Goal: Browse casually

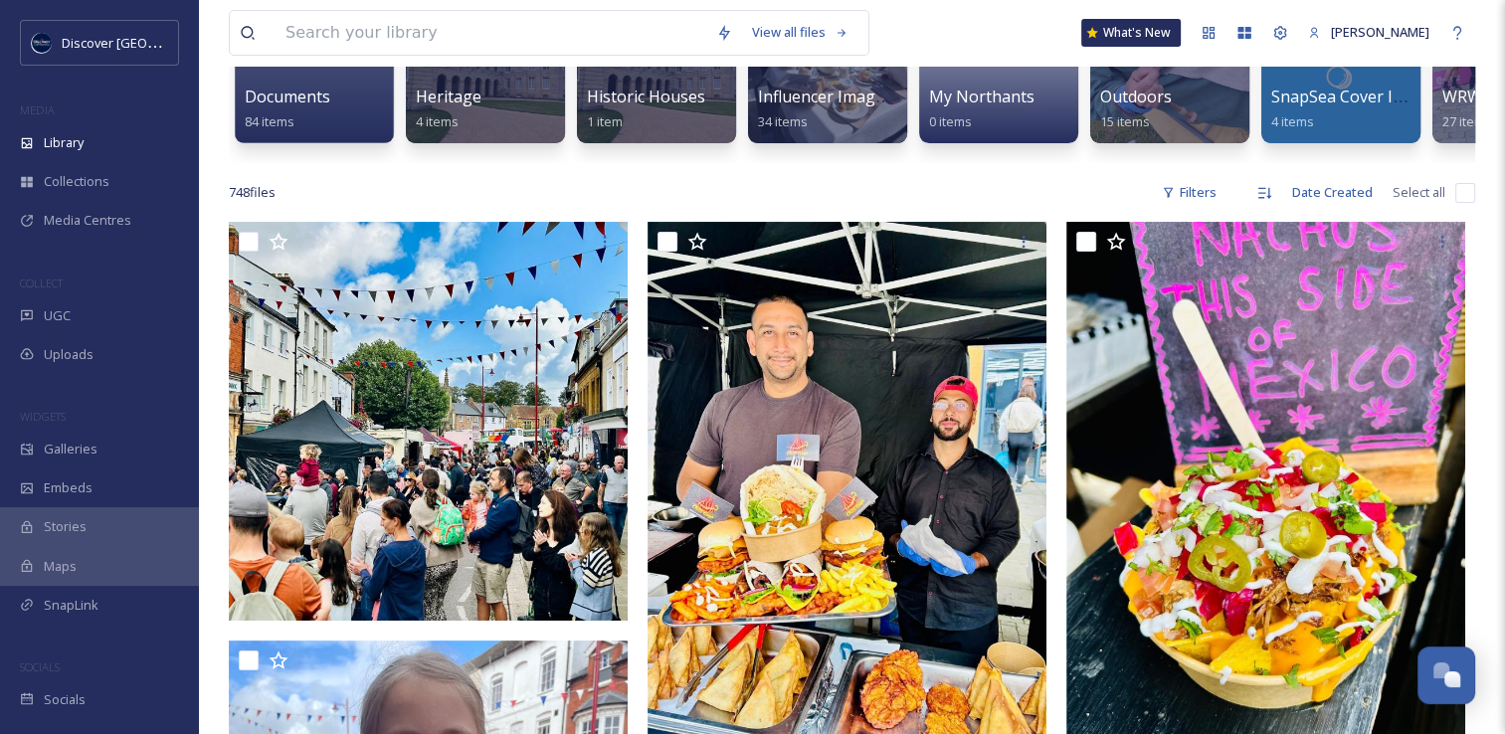
scroll to position [298, 0]
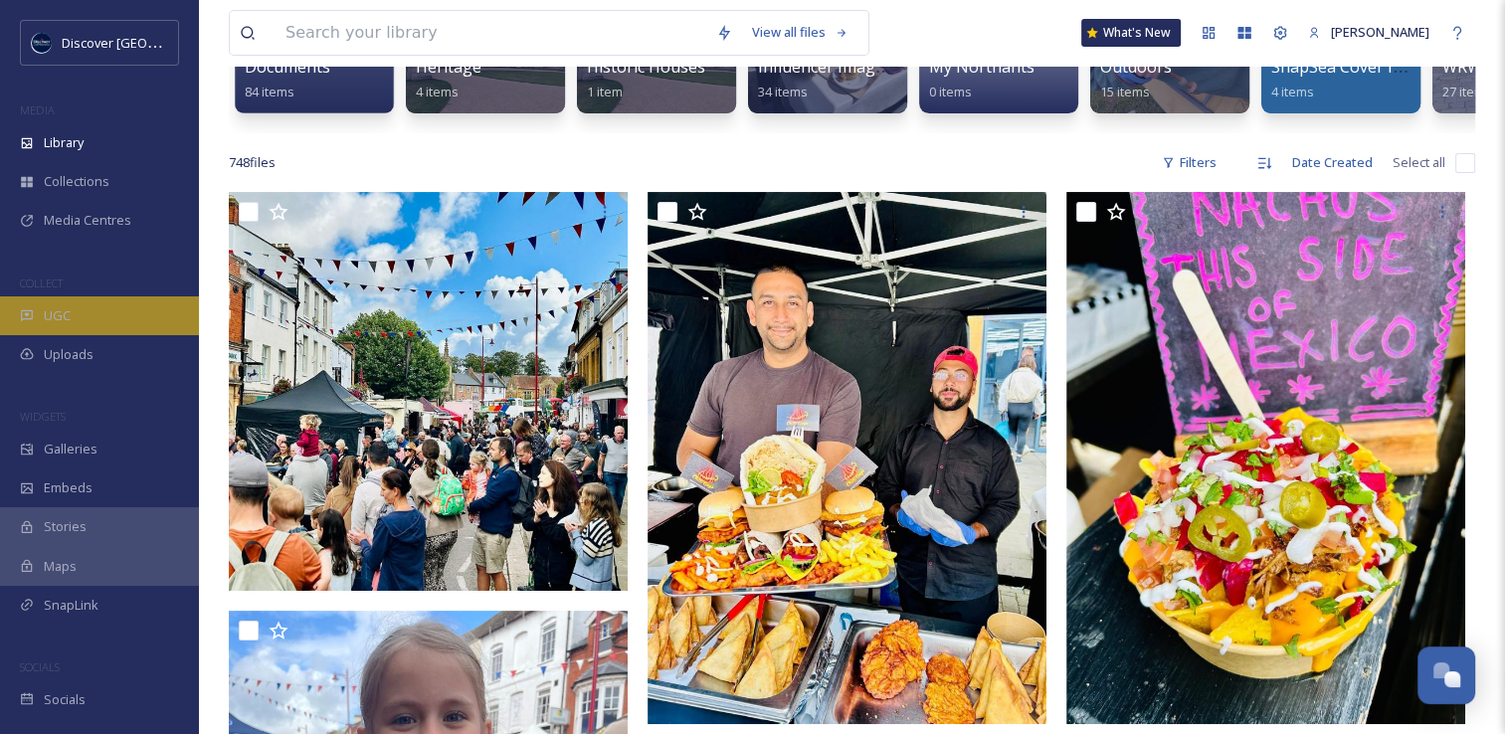
click at [91, 316] on div "UGC" at bounding box center [99, 315] width 199 height 39
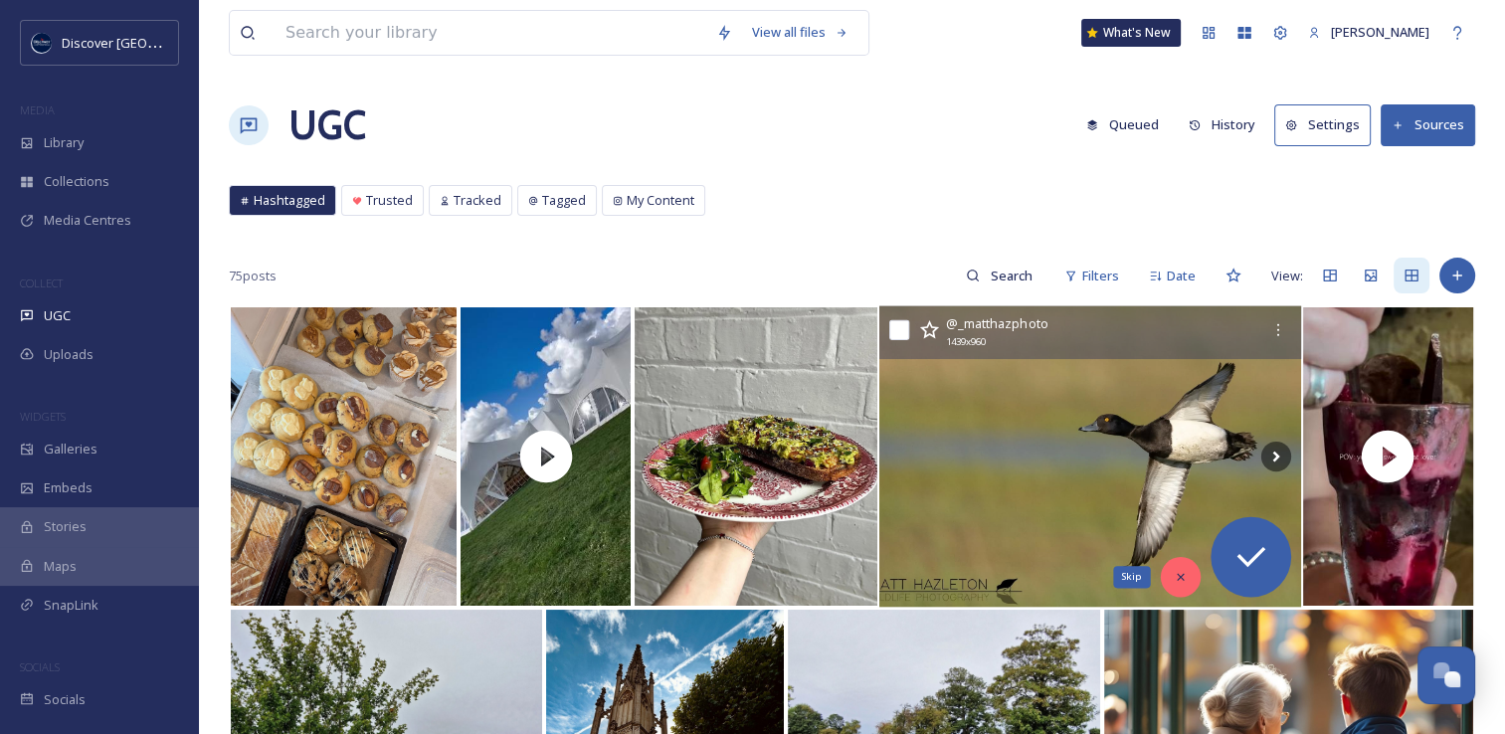
click at [1177, 575] on icon at bounding box center [1181, 577] width 14 height 14
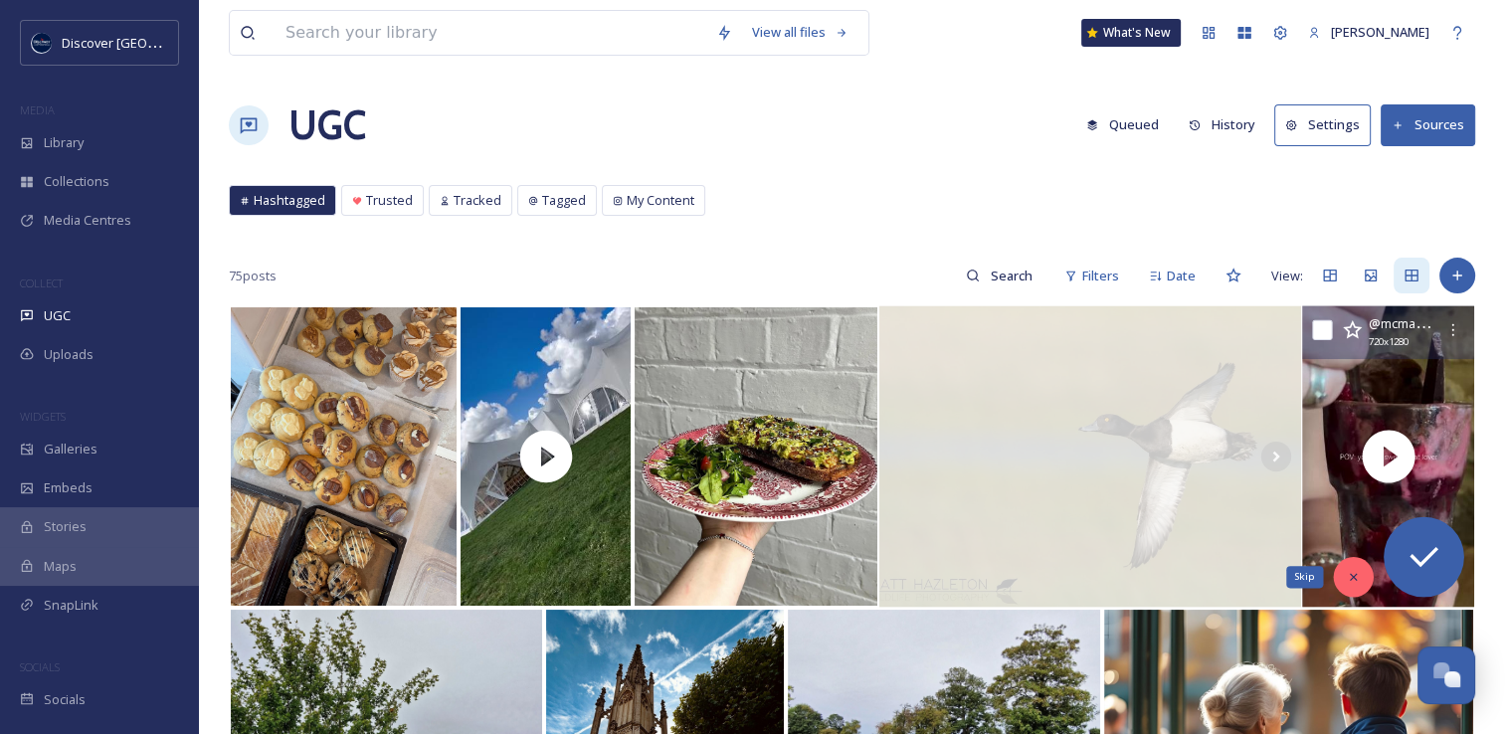
click at [1341, 574] on div "Skip" at bounding box center [1353, 577] width 40 height 40
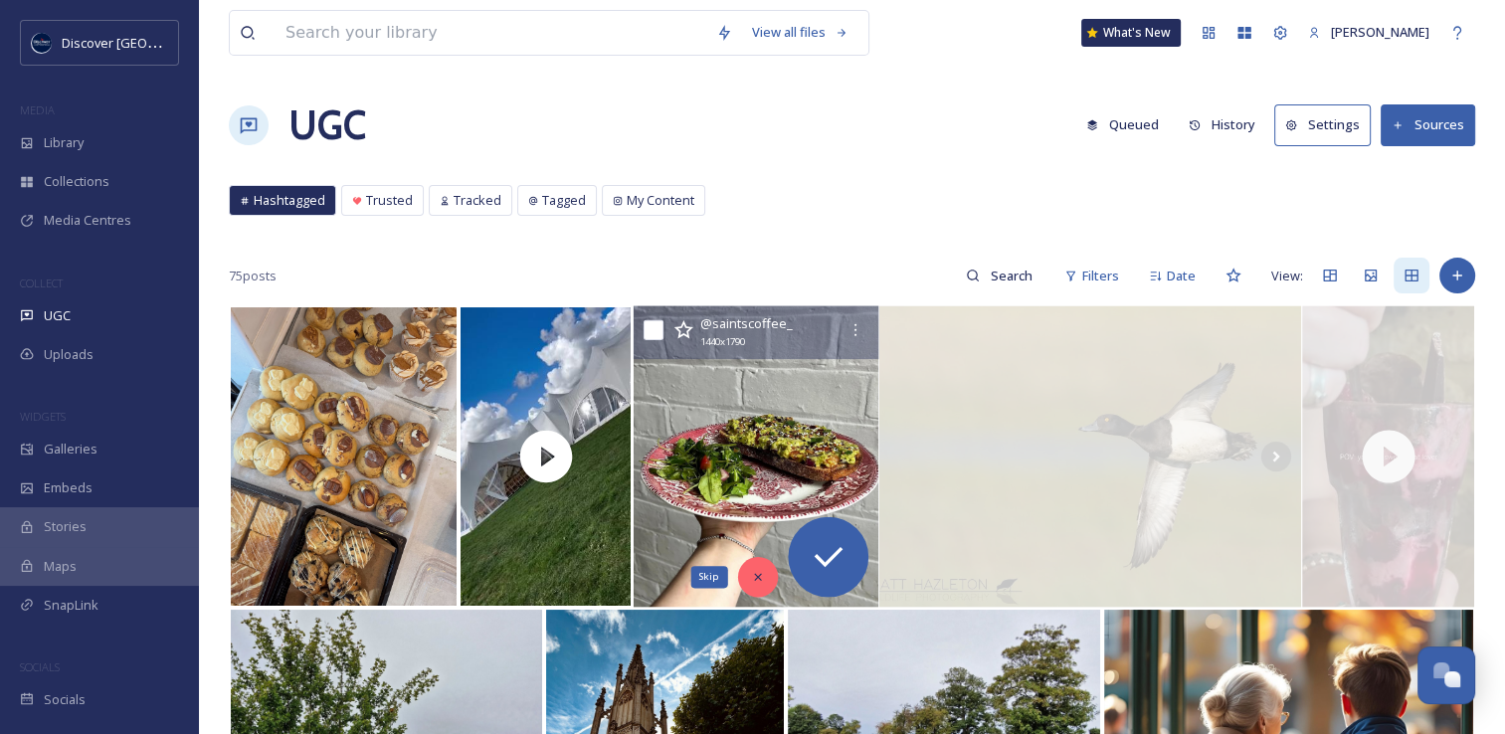
click at [770, 579] on div "Skip" at bounding box center [758, 577] width 40 height 40
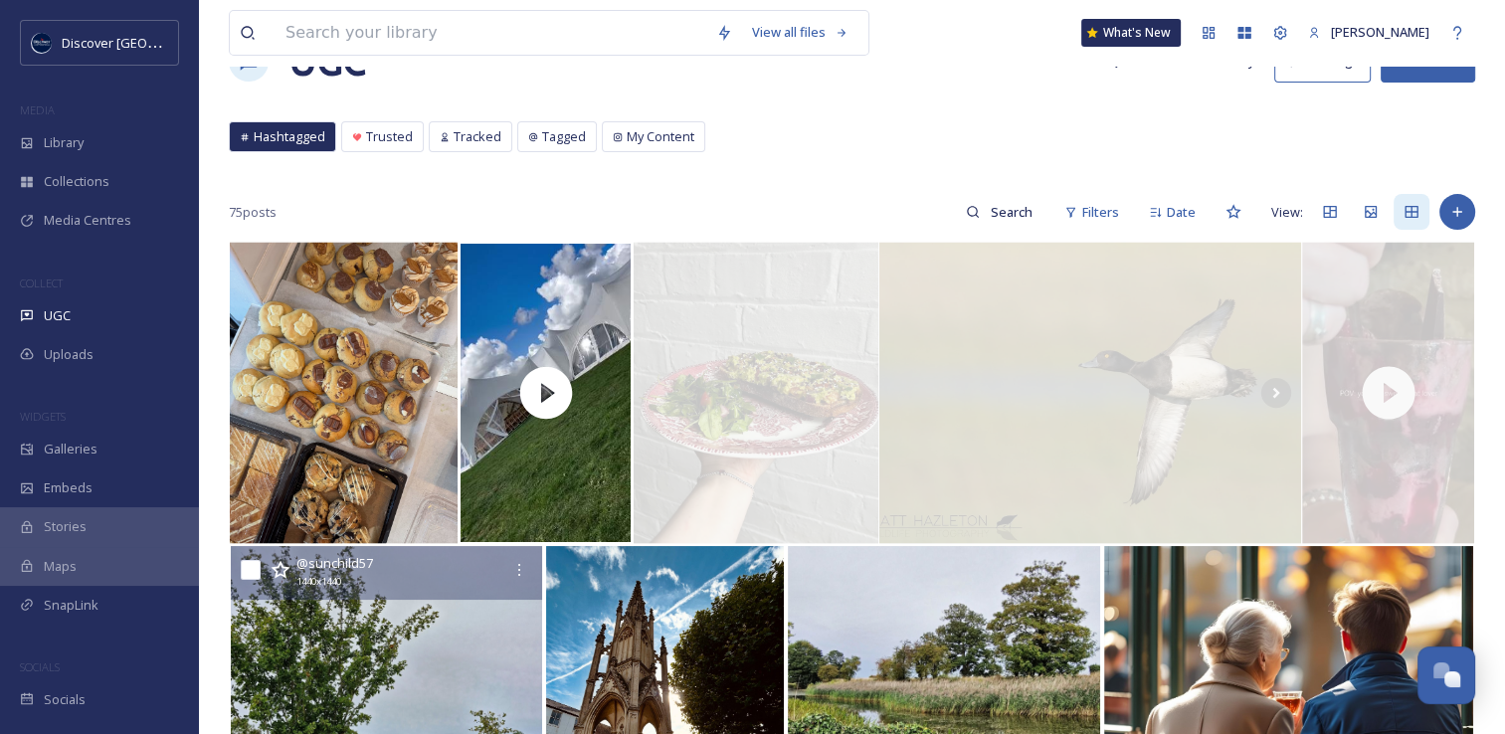
scroll to position [99, 0]
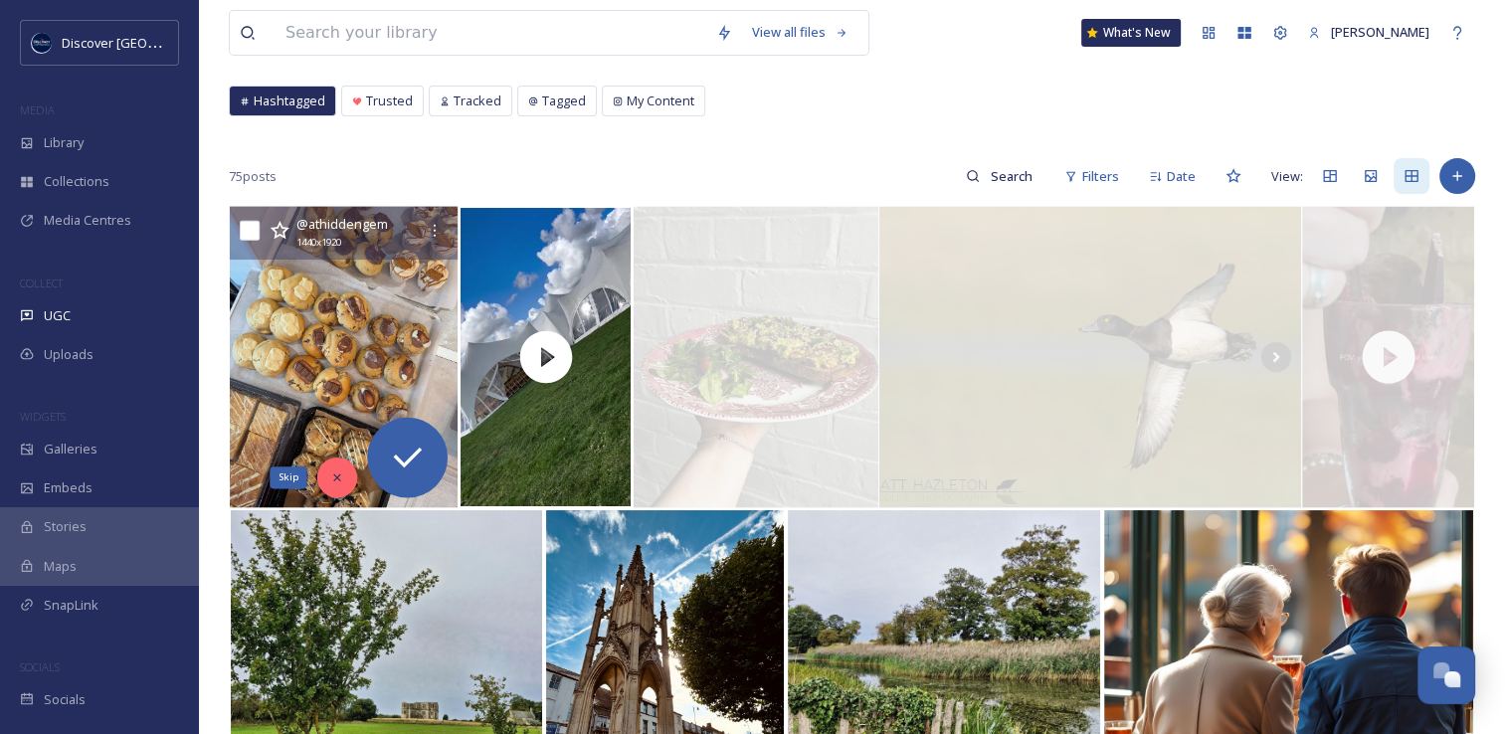
click at [338, 481] on icon at bounding box center [337, 478] width 14 height 14
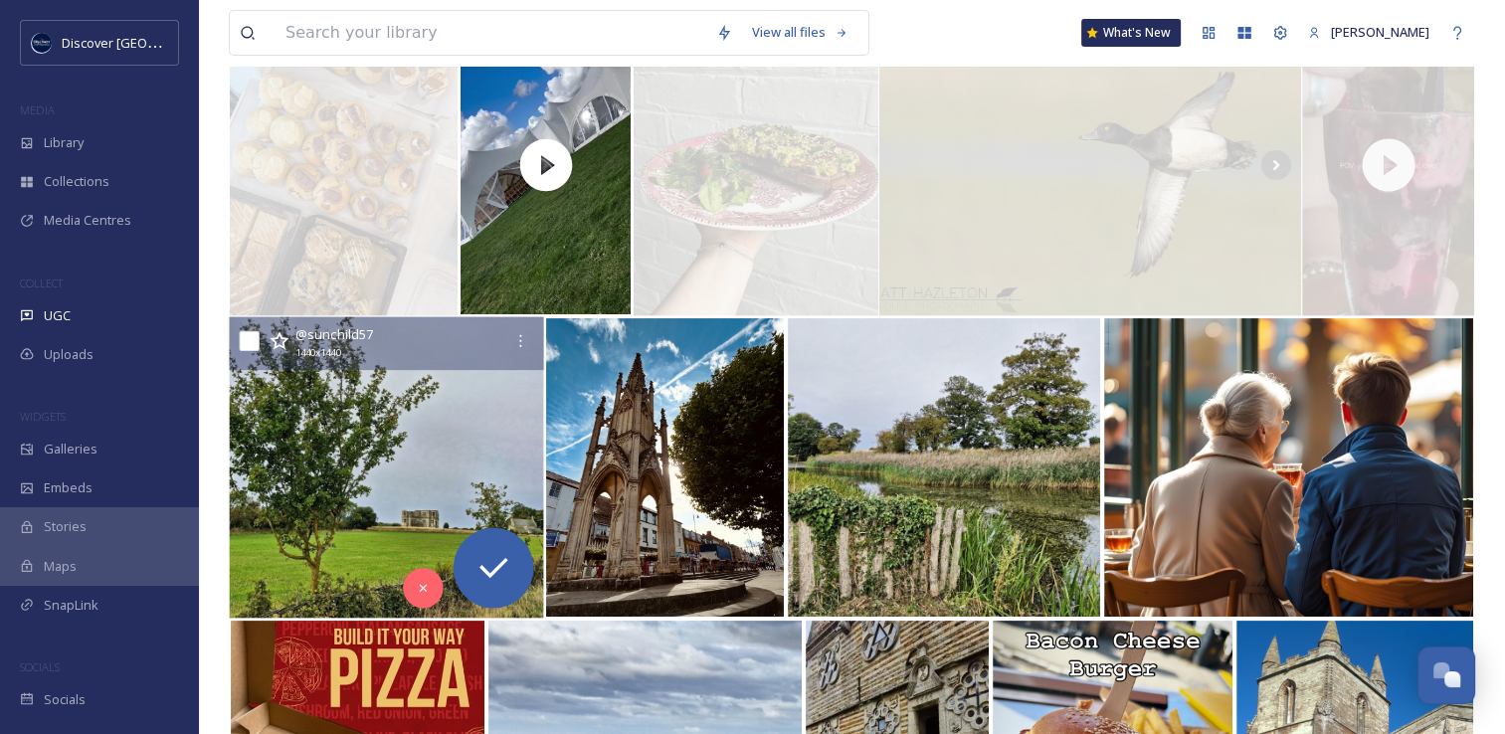
scroll to position [298, 0]
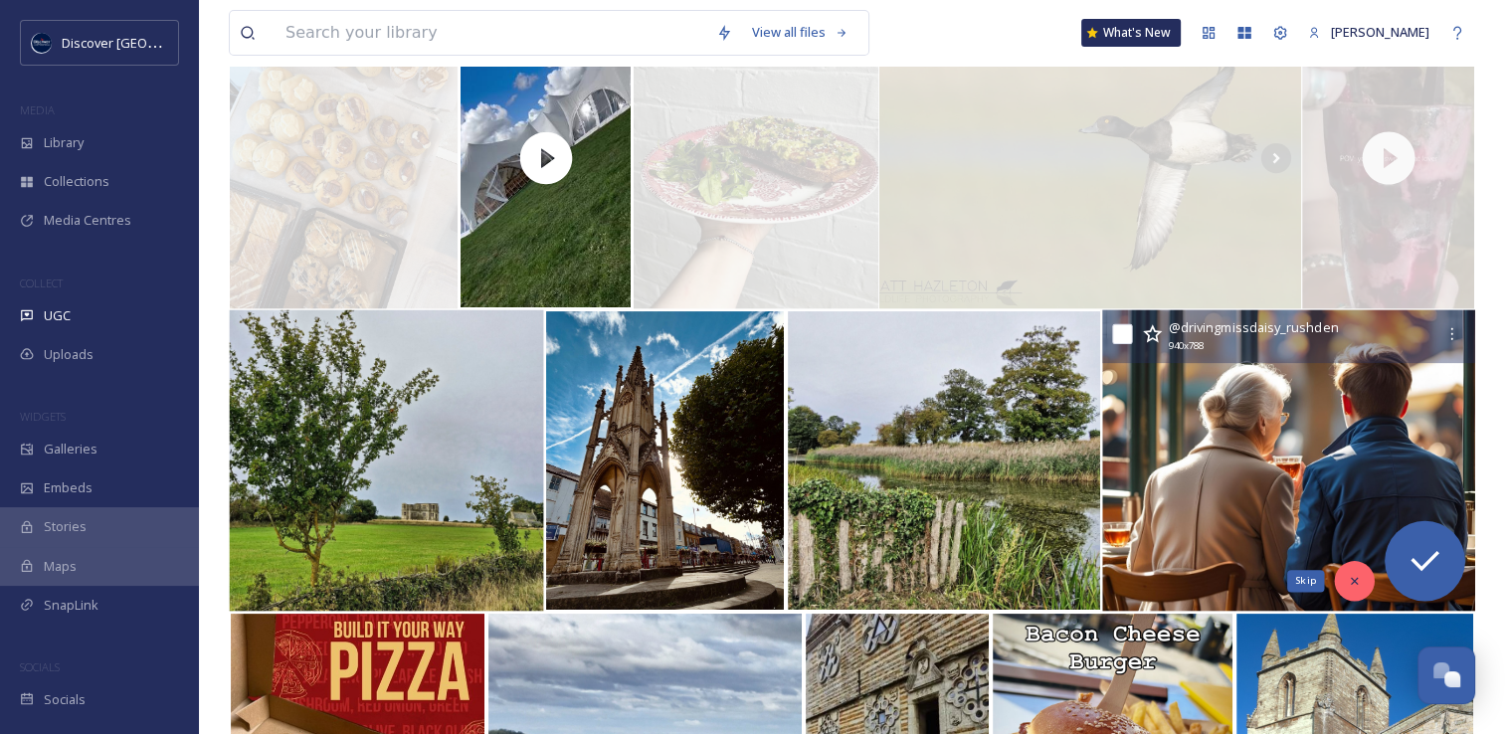
click at [1349, 585] on icon at bounding box center [1354, 581] width 14 height 14
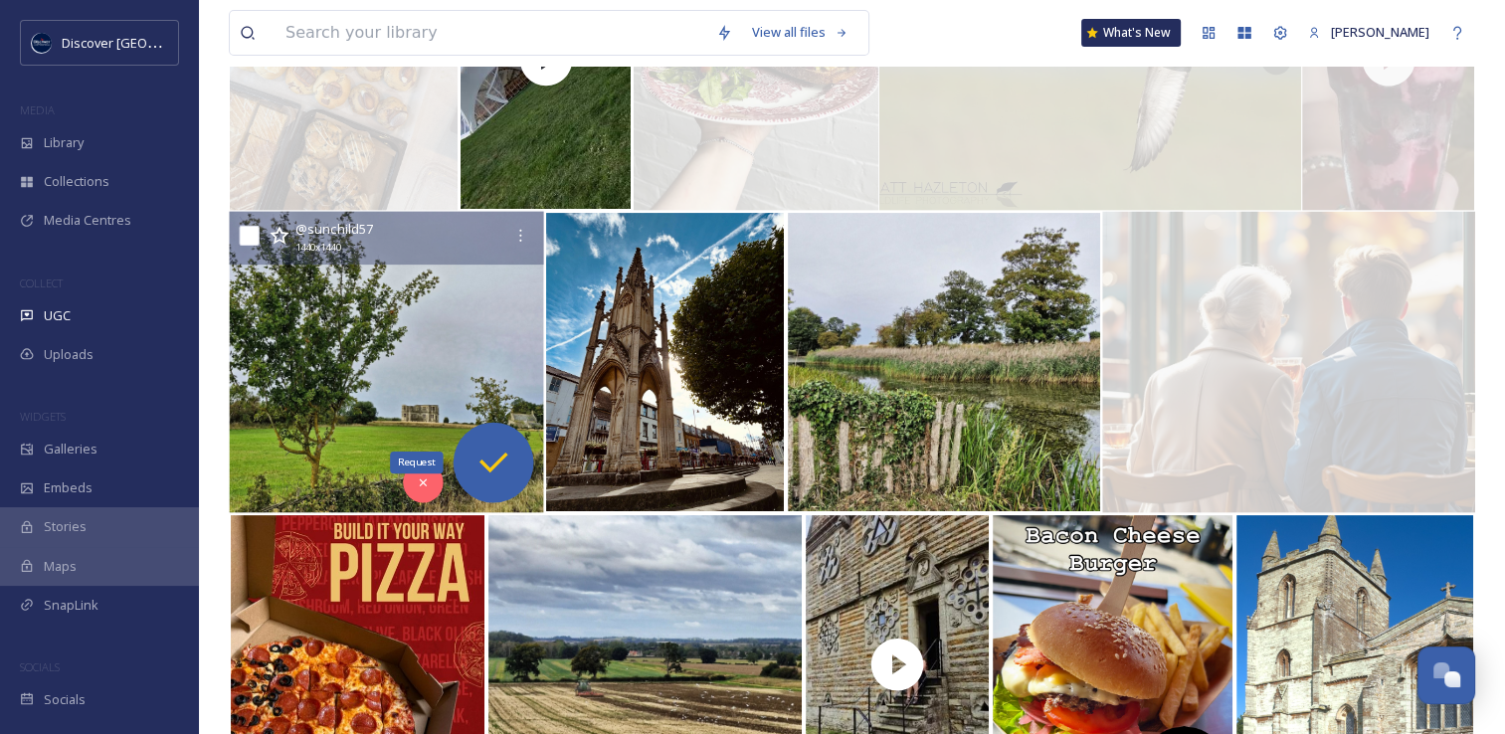
scroll to position [597, 0]
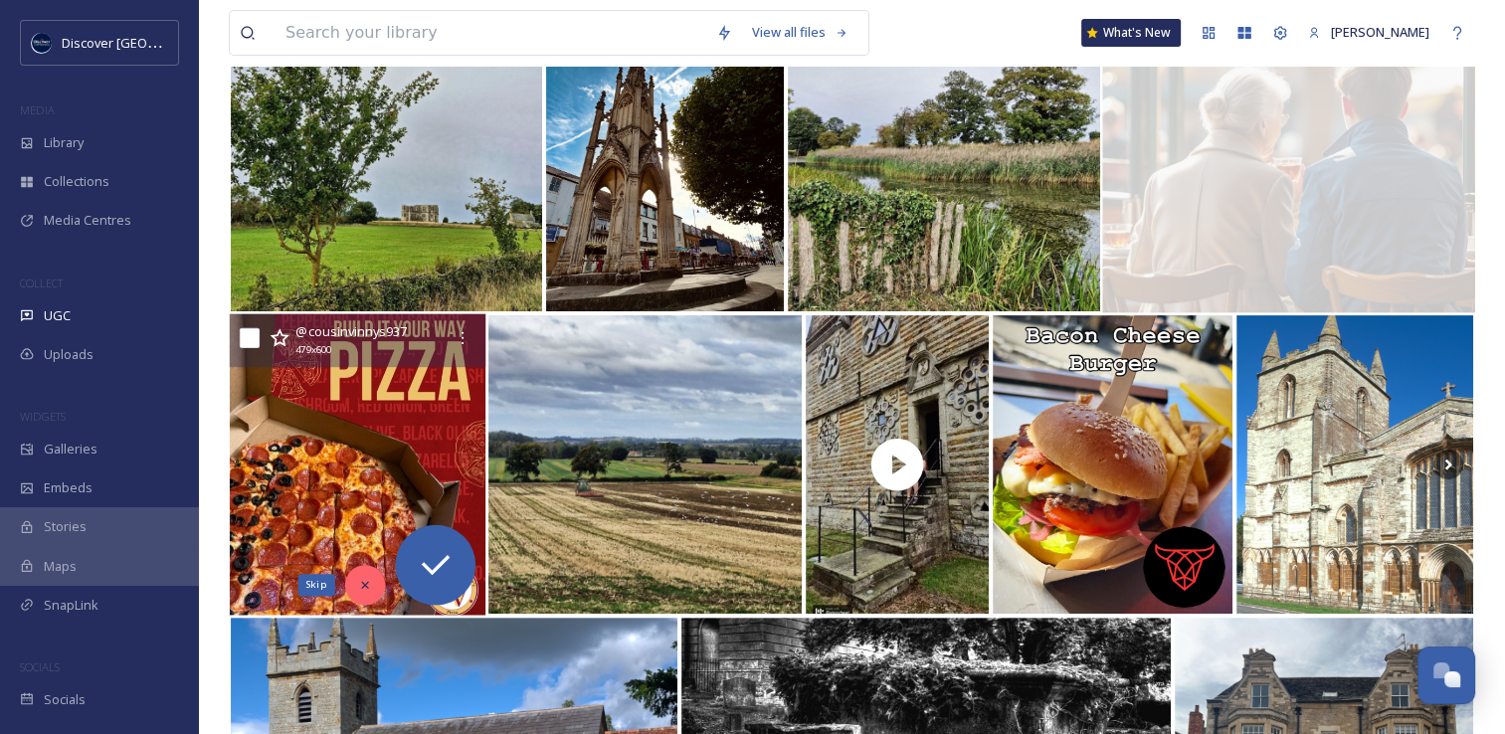
click at [371, 589] on icon at bounding box center [365, 585] width 14 height 14
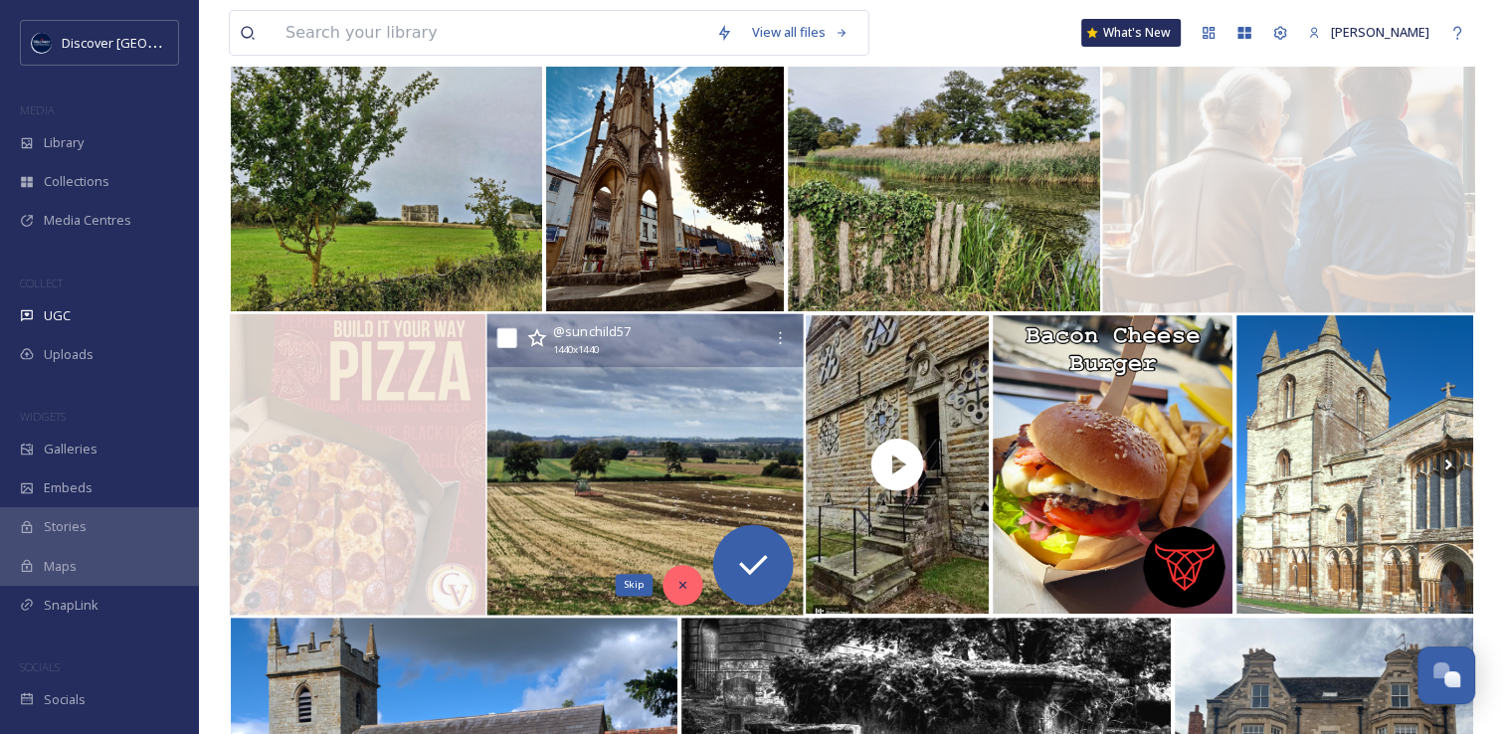
click at [676, 587] on icon at bounding box center [683, 585] width 14 height 14
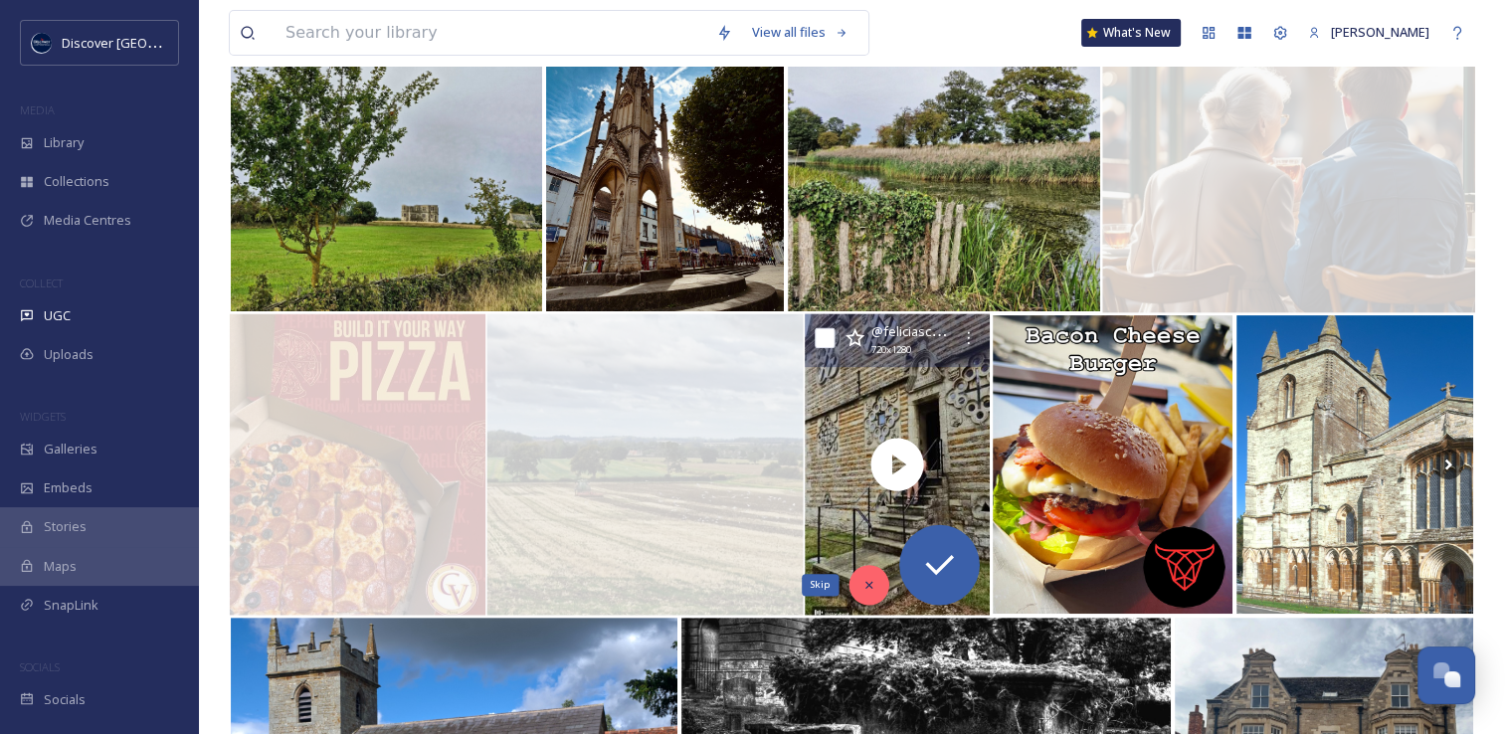
click at [868, 579] on icon at bounding box center [870, 585] width 14 height 14
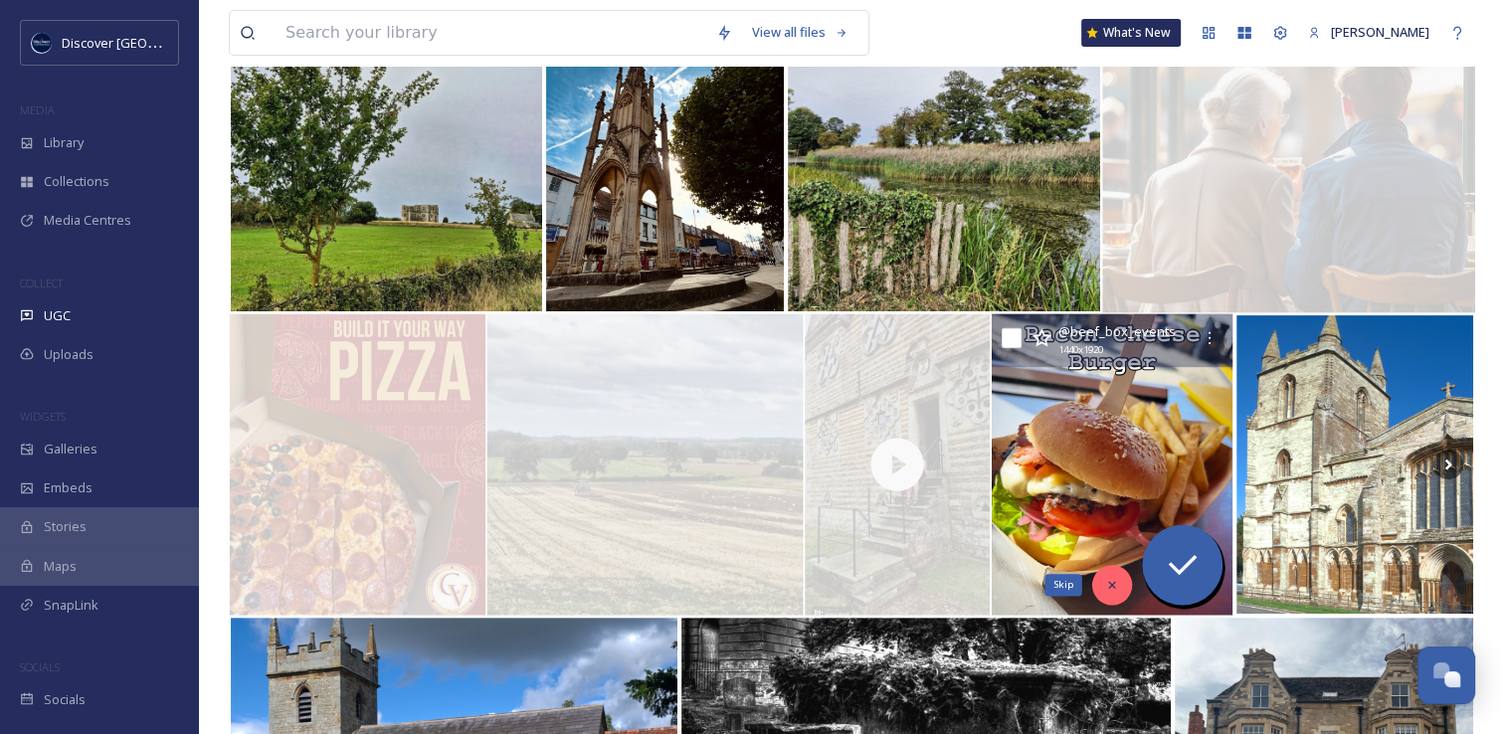
click at [1115, 595] on div "Skip" at bounding box center [1112, 585] width 40 height 40
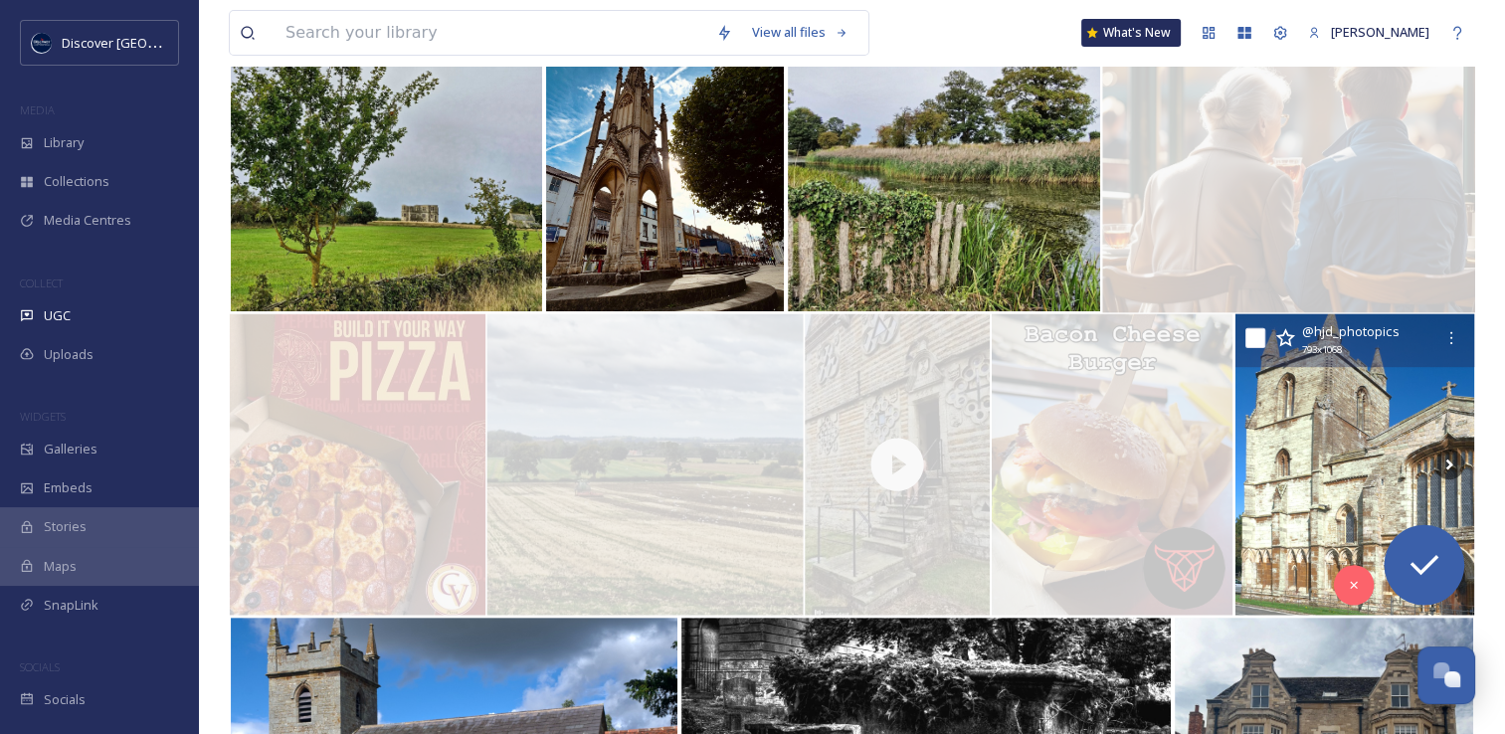
scroll to position [995, 0]
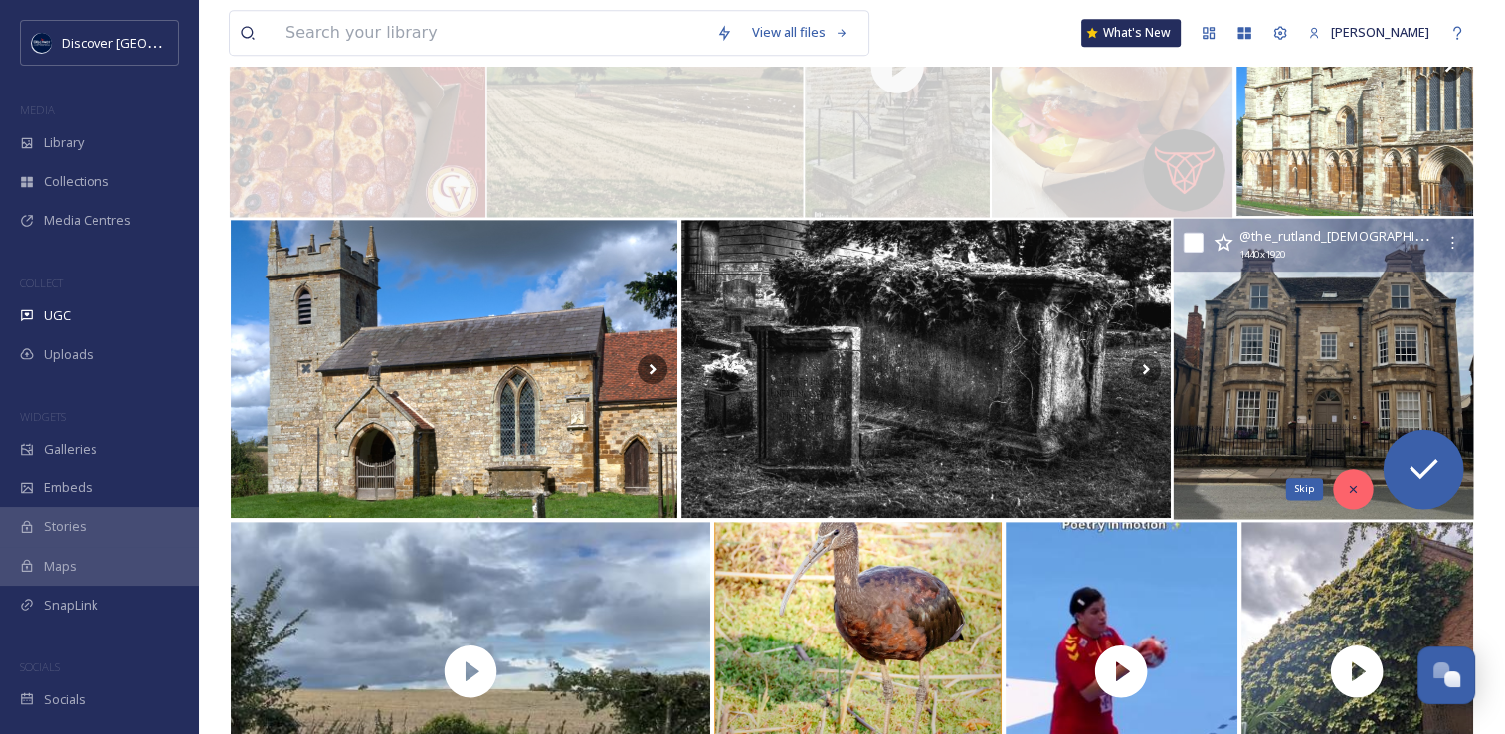
click at [1353, 496] on div "Skip" at bounding box center [1354, 490] width 40 height 40
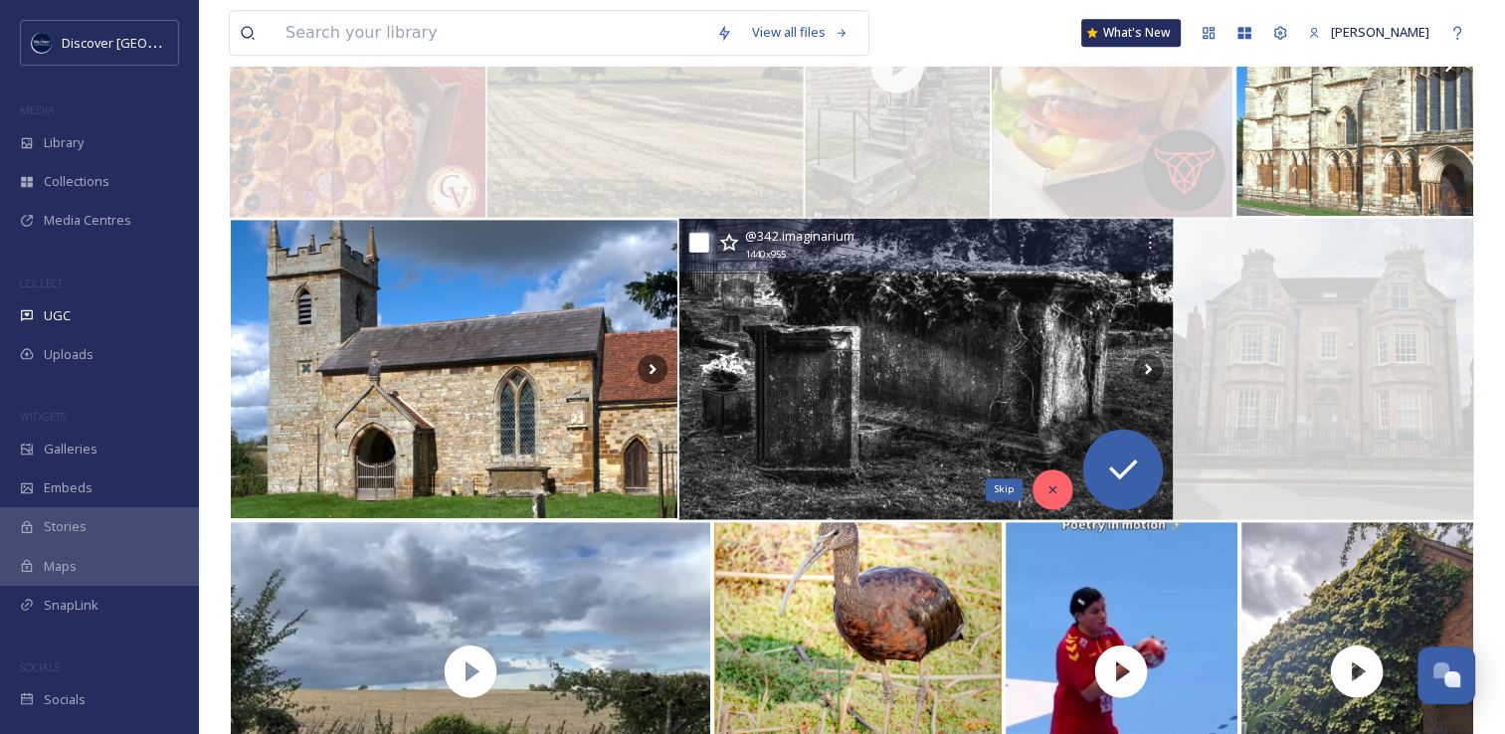
click at [1051, 494] on icon at bounding box center [1054, 490] width 14 height 14
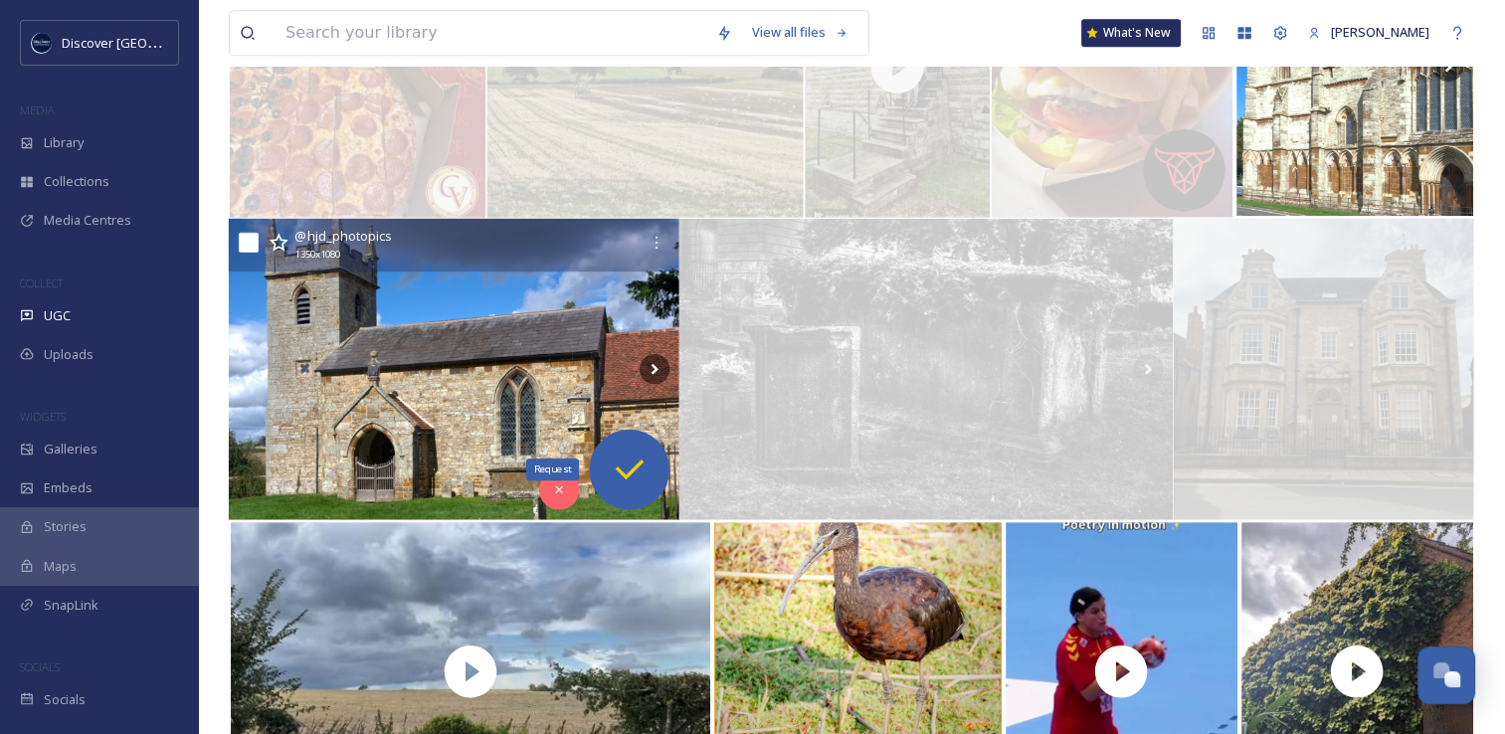
scroll to position [1194, 0]
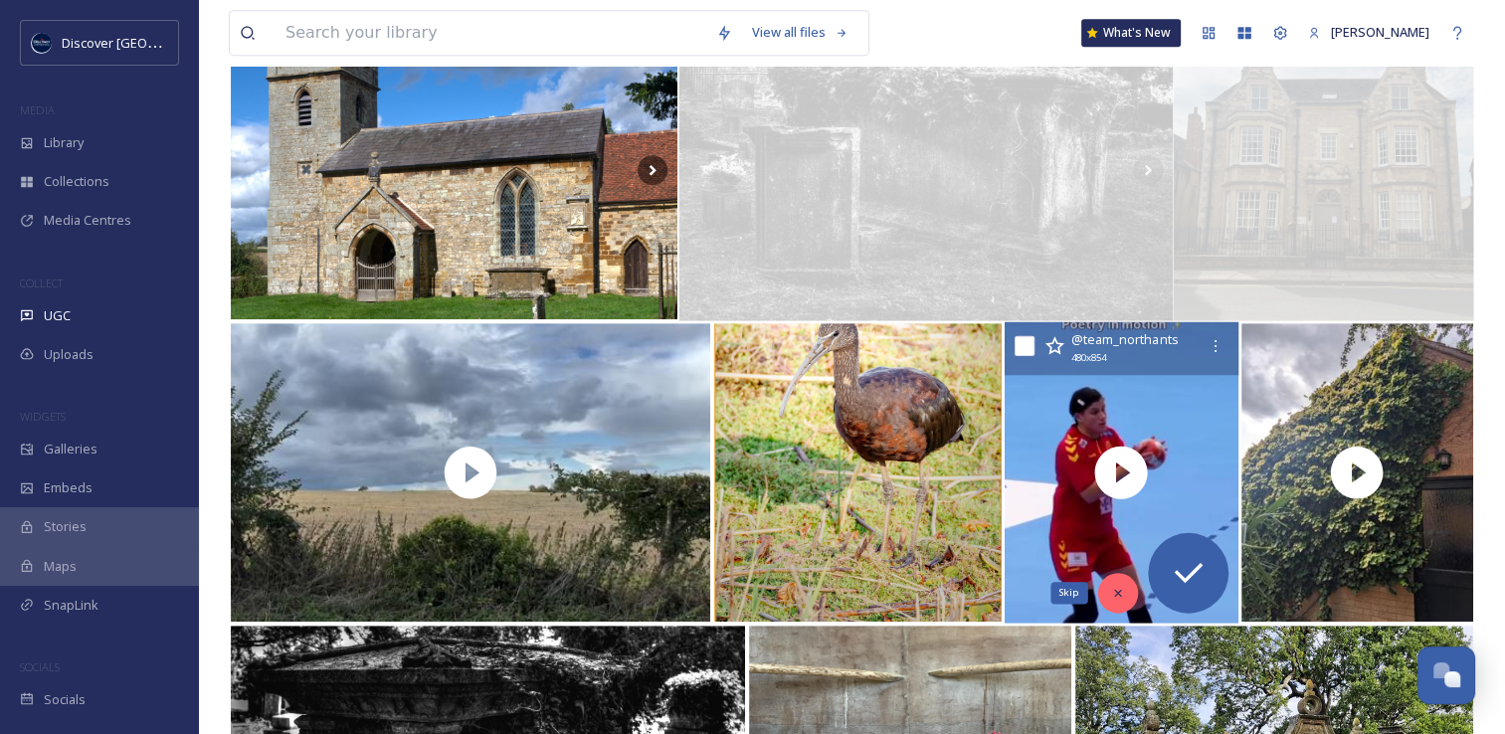
click at [1125, 592] on div "Skip" at bounding box center [1118, 593] width 40 height 40
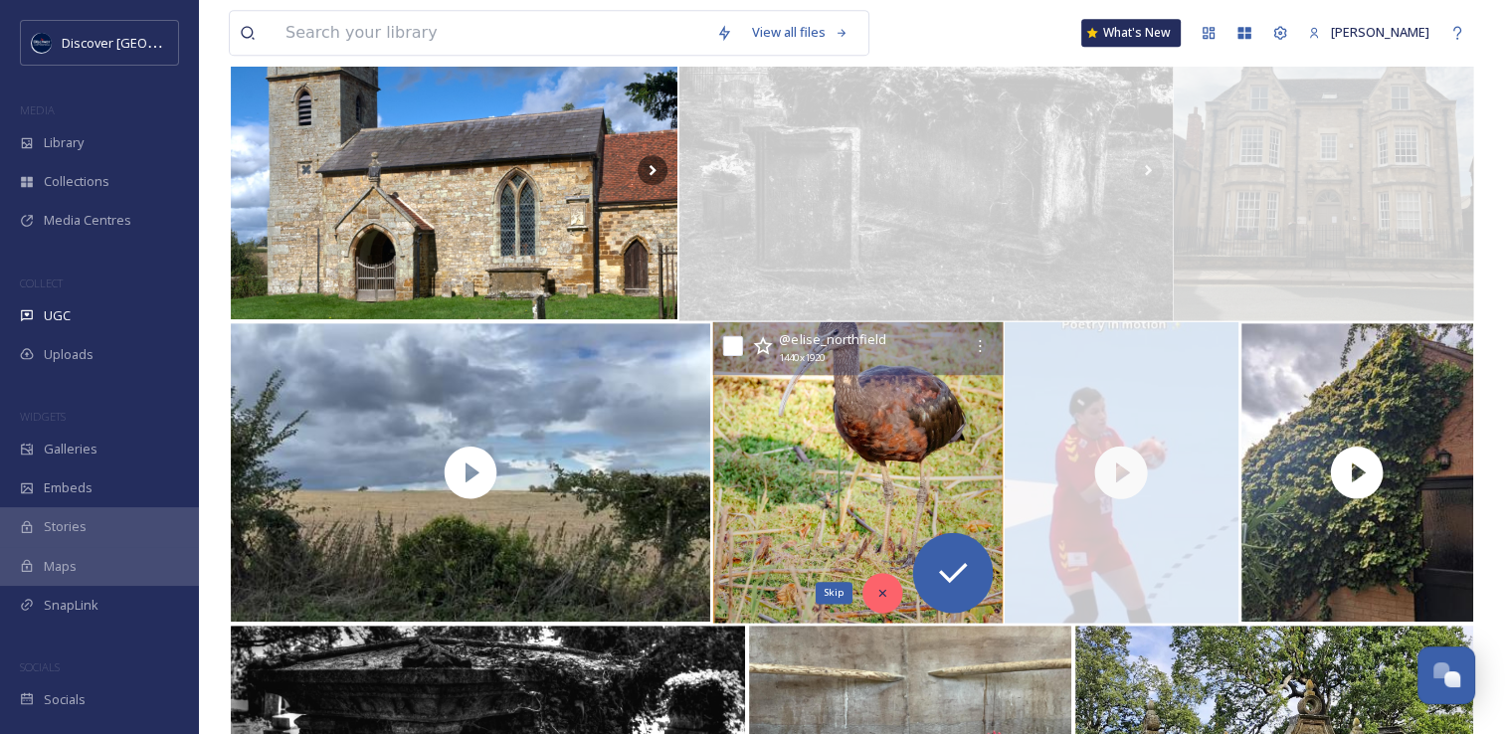
click at [888, 591] on icon at bounding box center [883, 593] width 14 height 14
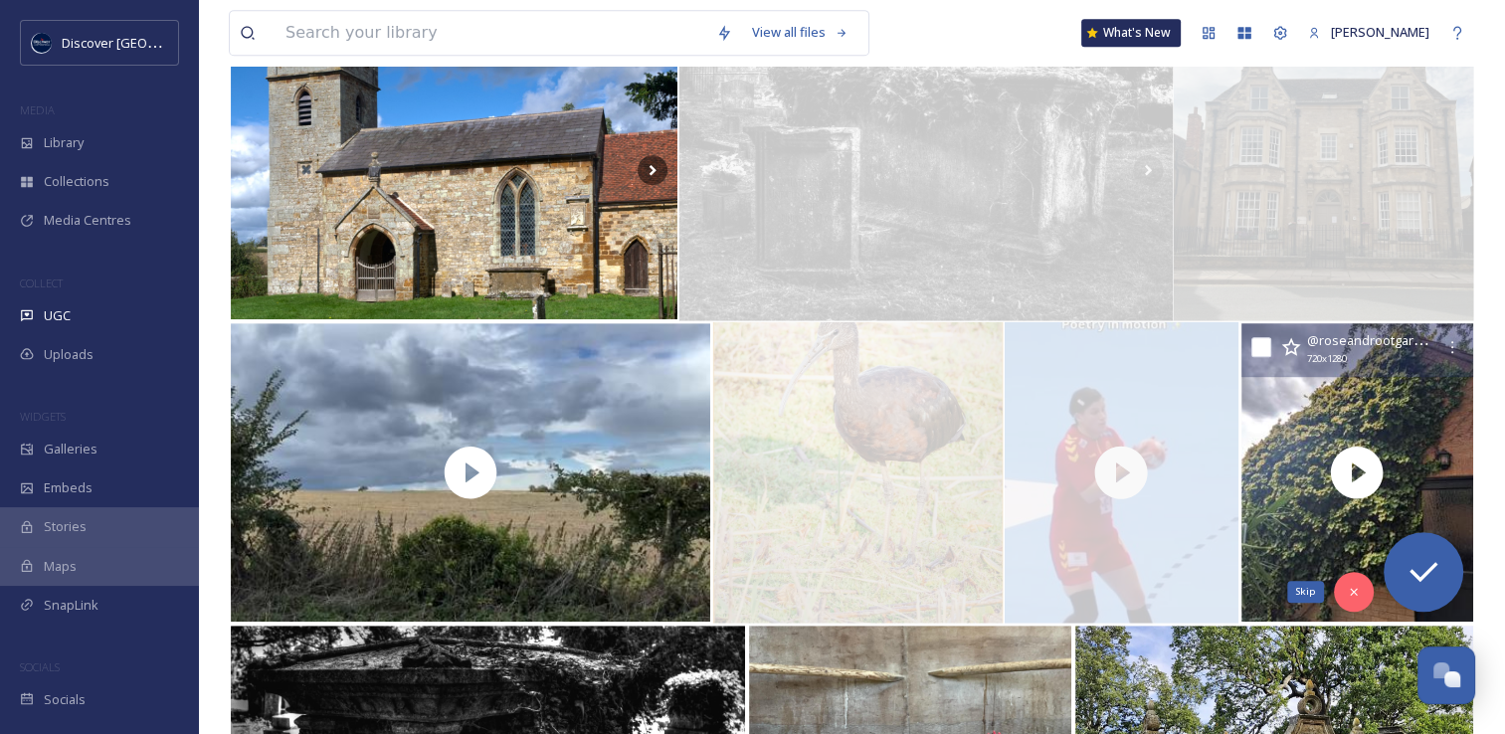
drag, startPoint x: 1351, startPoint y: 594, endPoint x: 1206, endPoint y: 596, distance: 145.3
click at [1350, 594] on icon at bounding box center [1354, 592] width 14 height 14
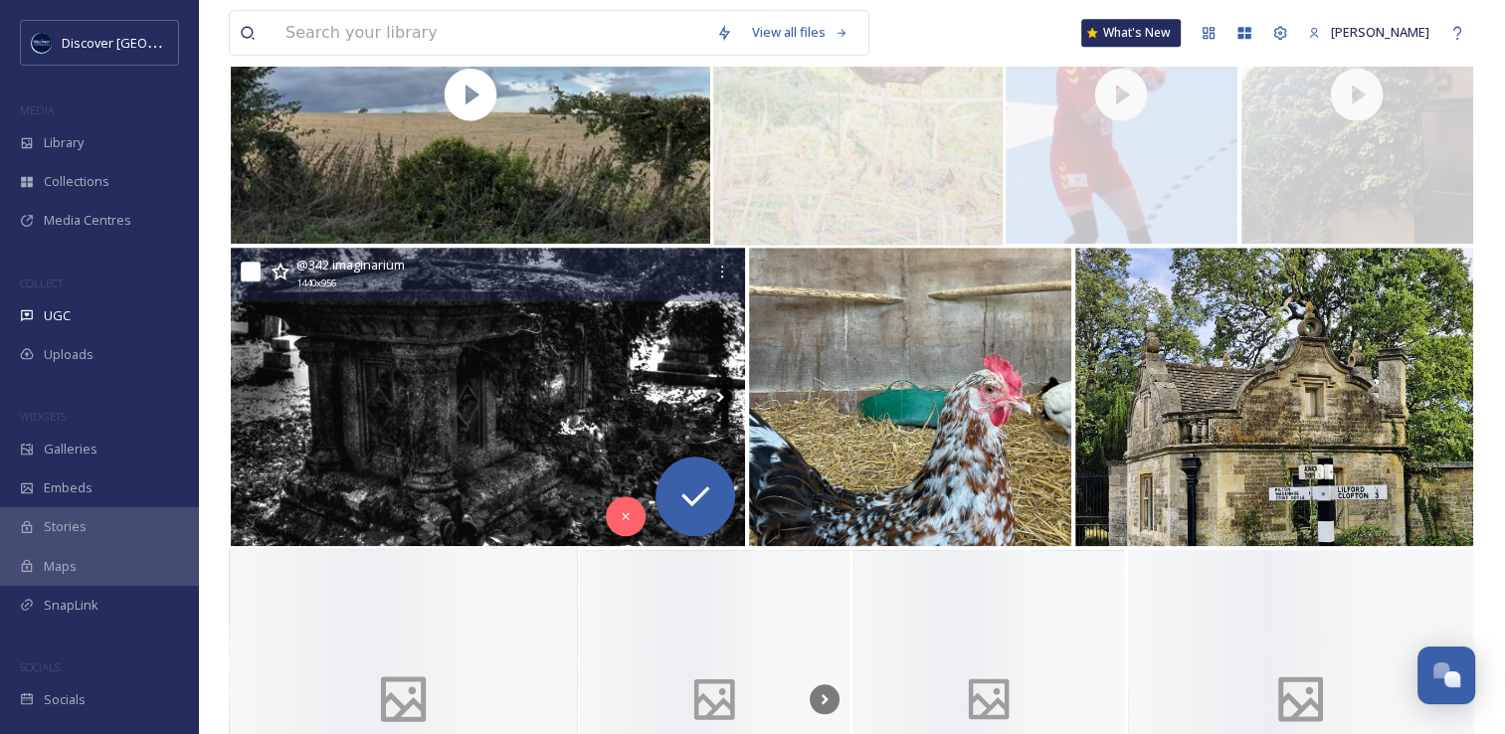
scroll to position [1691, 0]
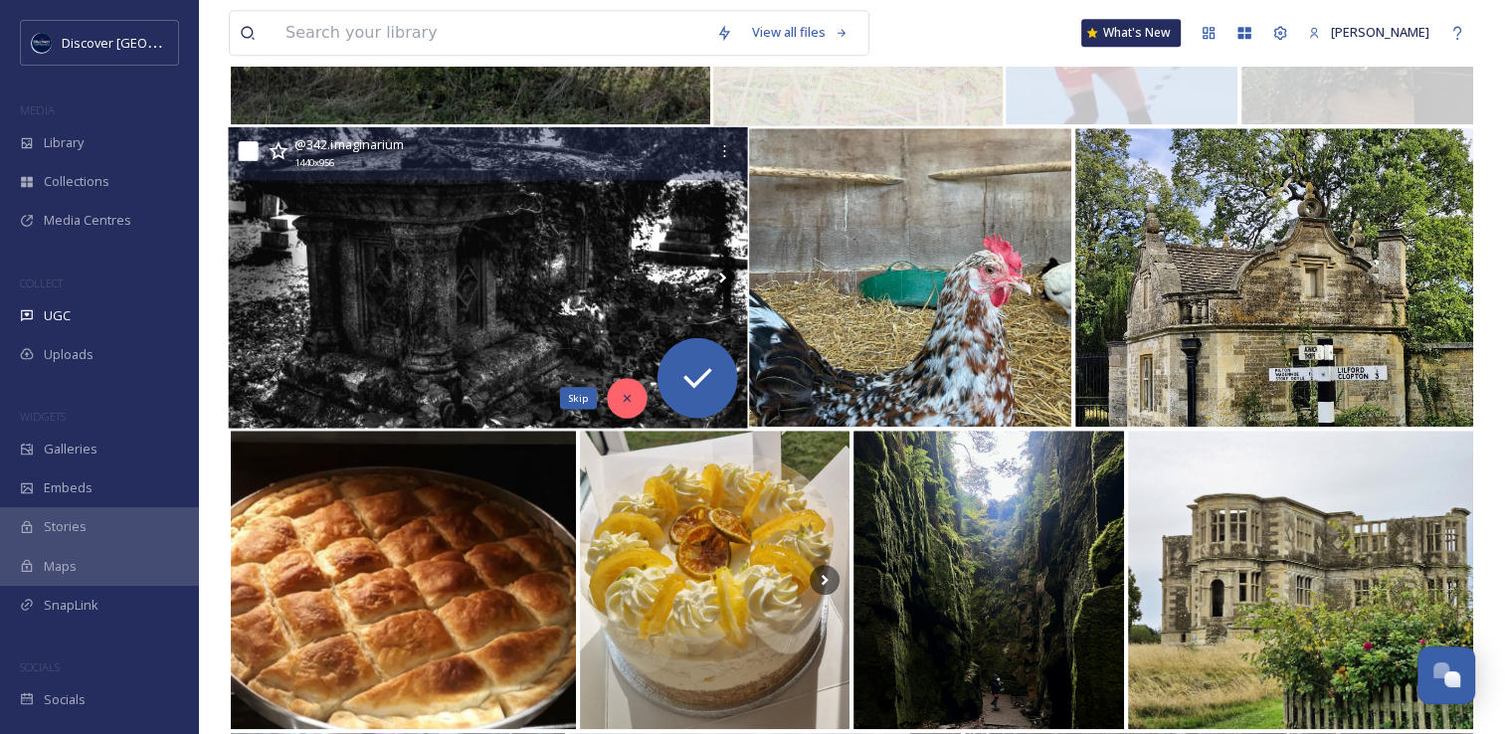
click at [630, 404] on icon at bounding box center [627, 398] width 14 height 14
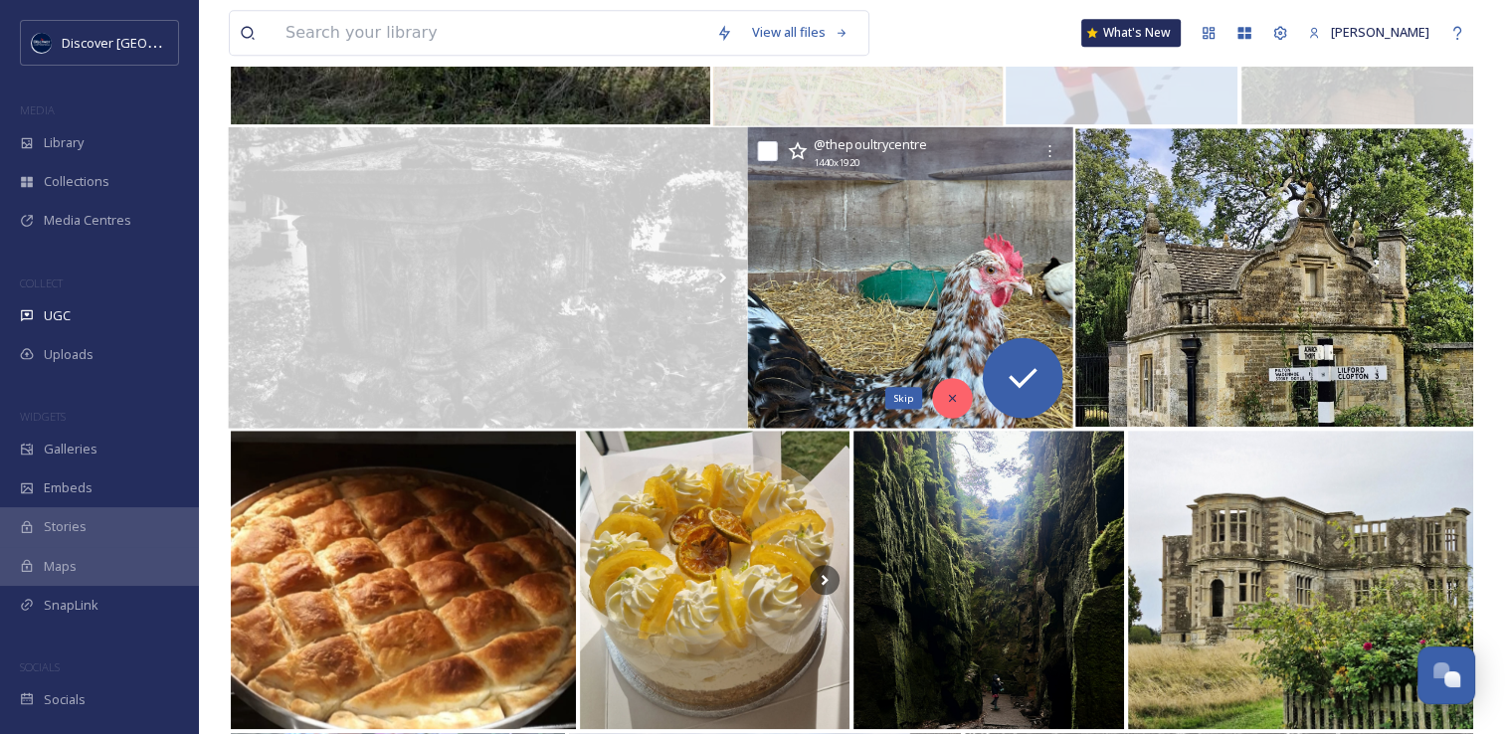
click at [953, 402] on icon at bounding box center [953, 398] width 14 height 14
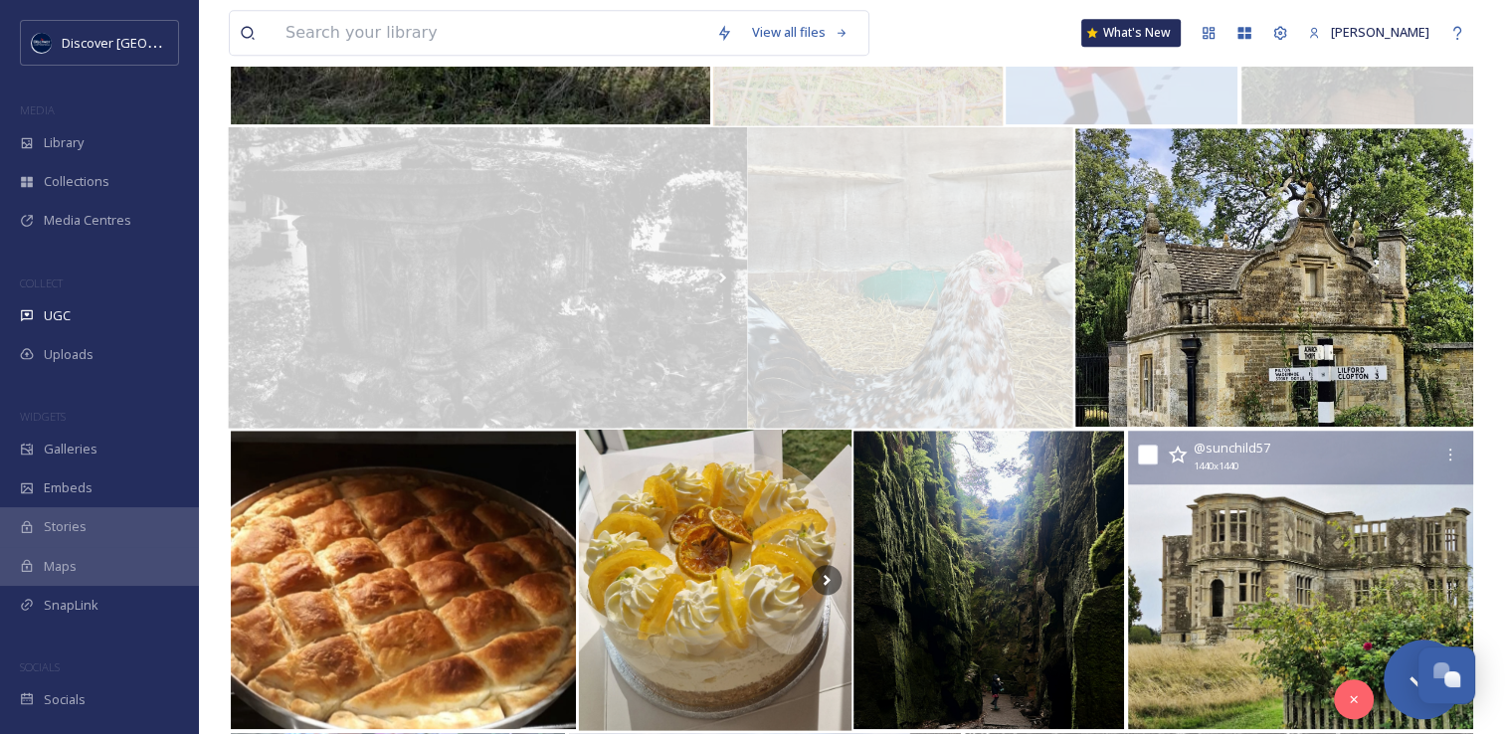
scroll to position [1890, 0]
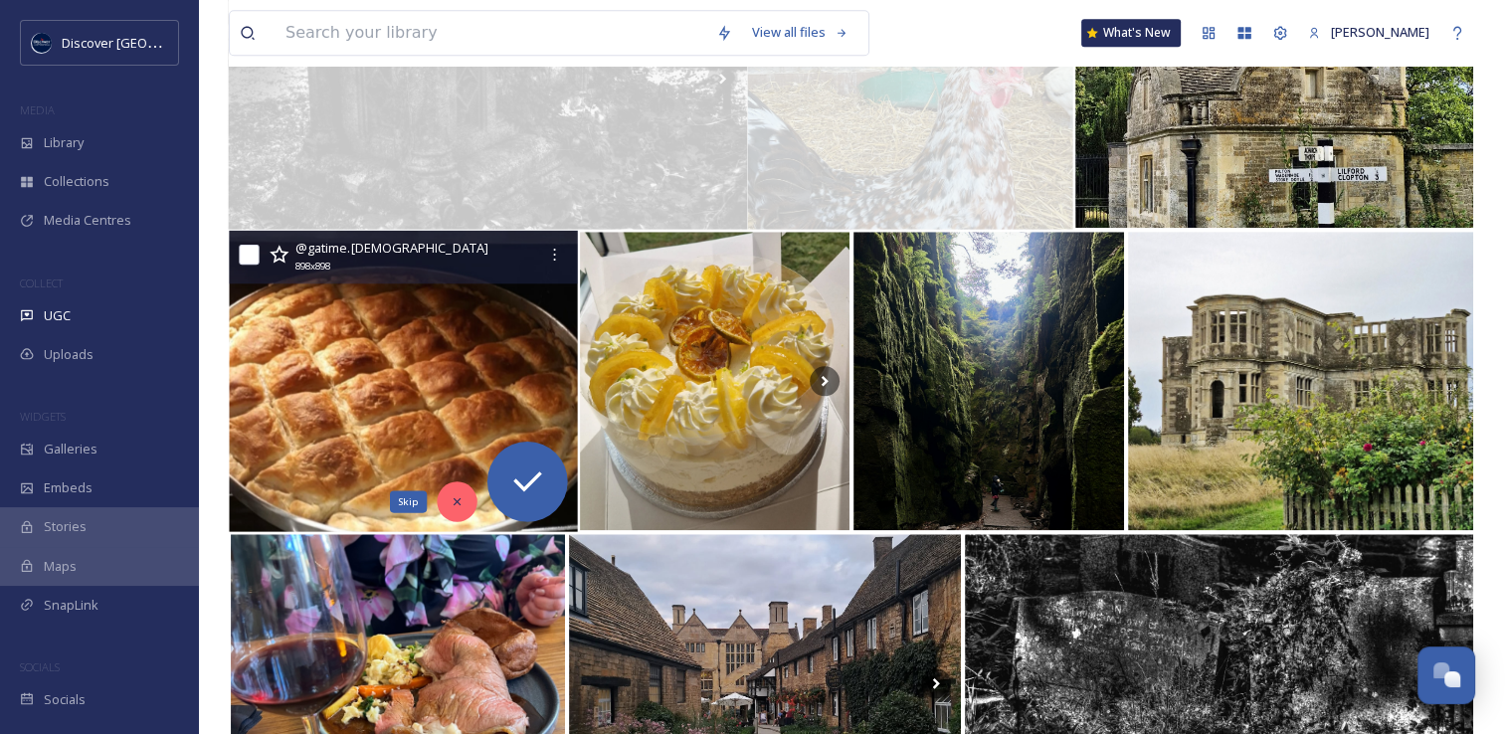
click at [457, 503] on icon at bounding box center [457, 501] width 14 height 14
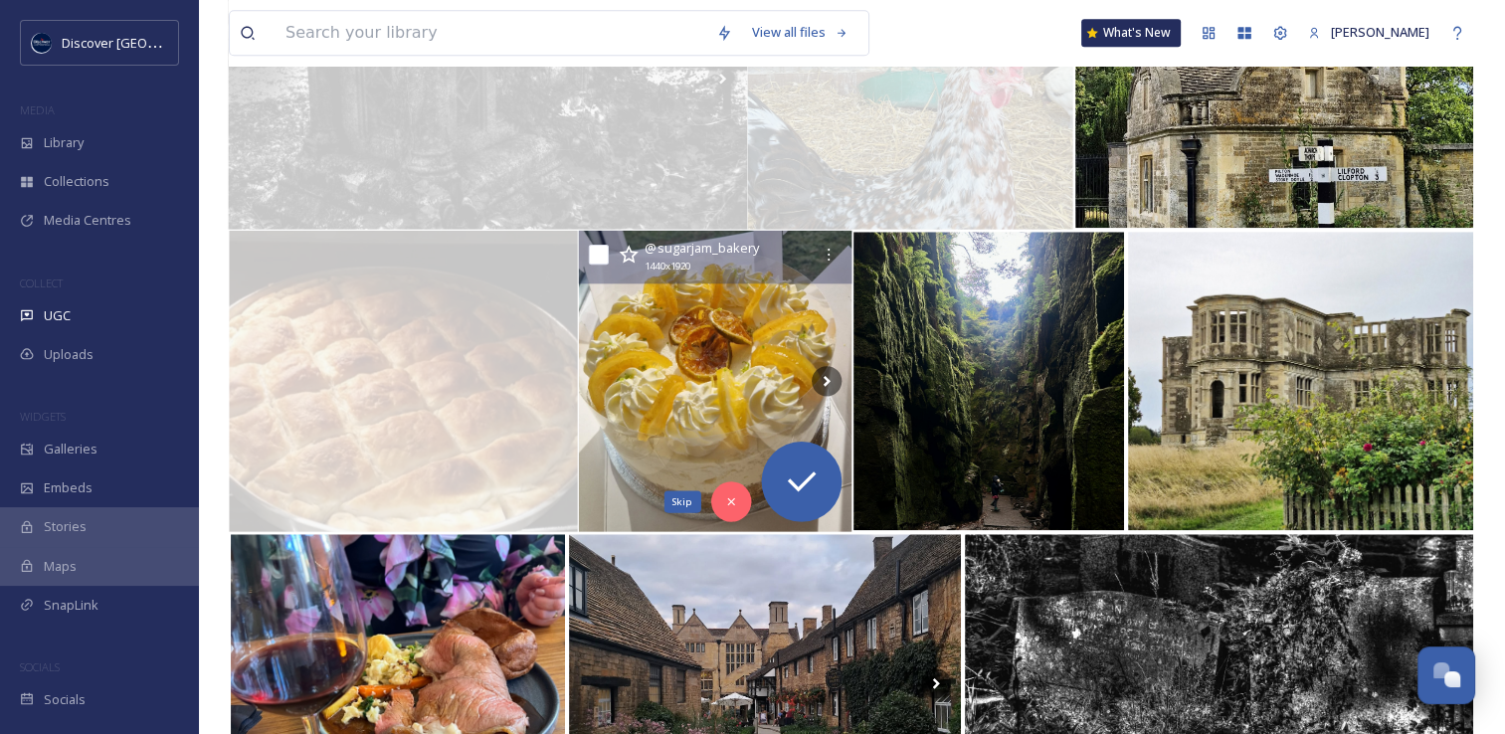
click at [728, 503] on icon at bounding box center [730, 501] width 14 height 14
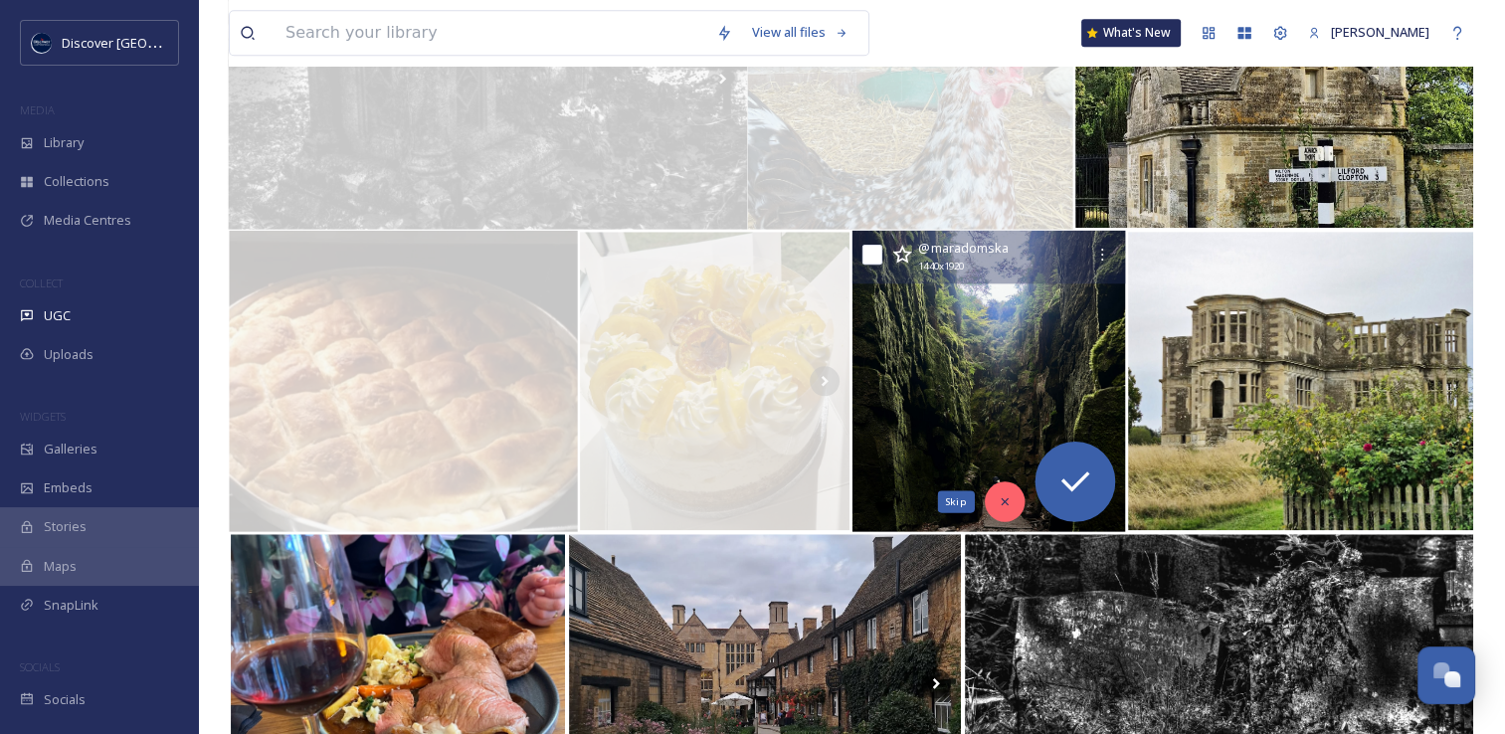
click at [999, 491] on div "Skip" at bounding box center [1005, 502] width 40 height 40
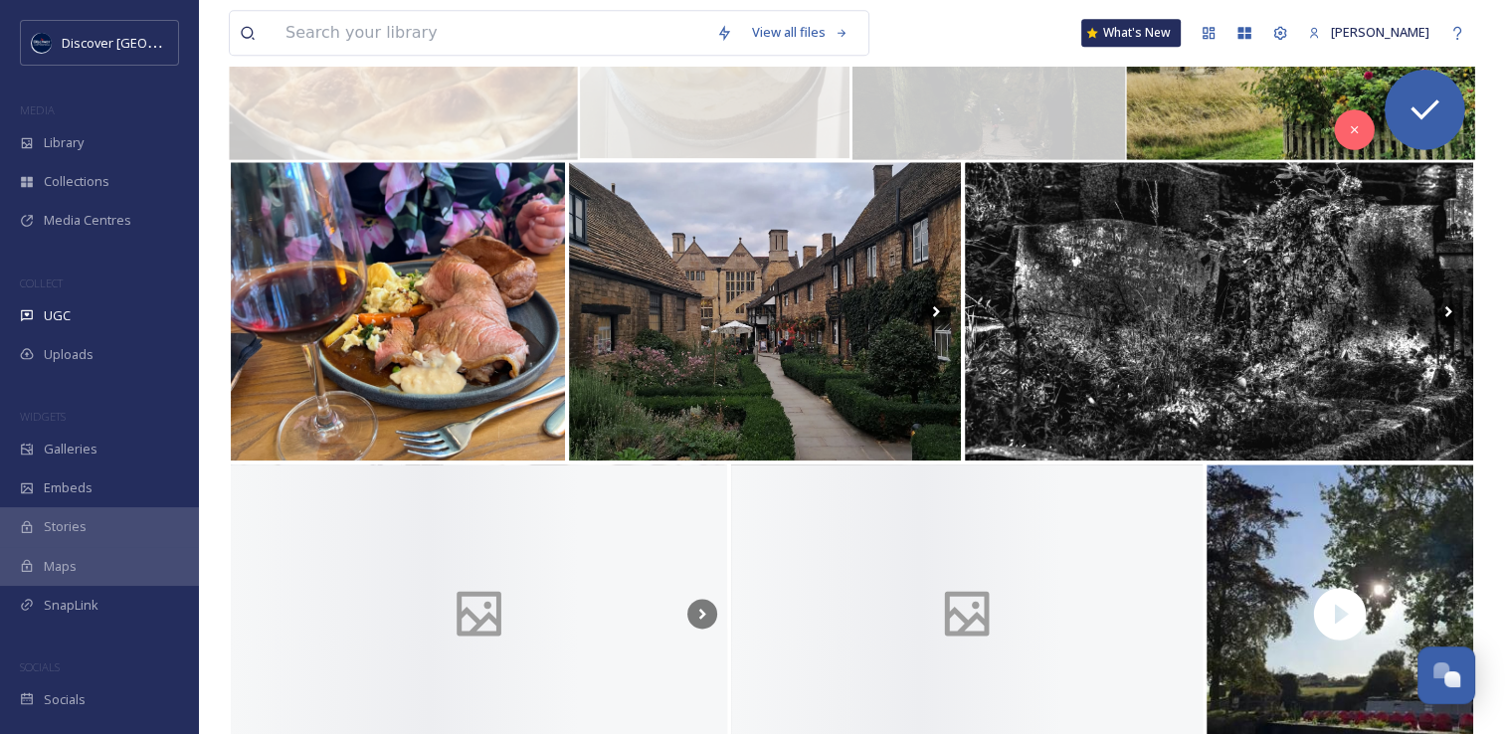
scroll to position [2288, 0]
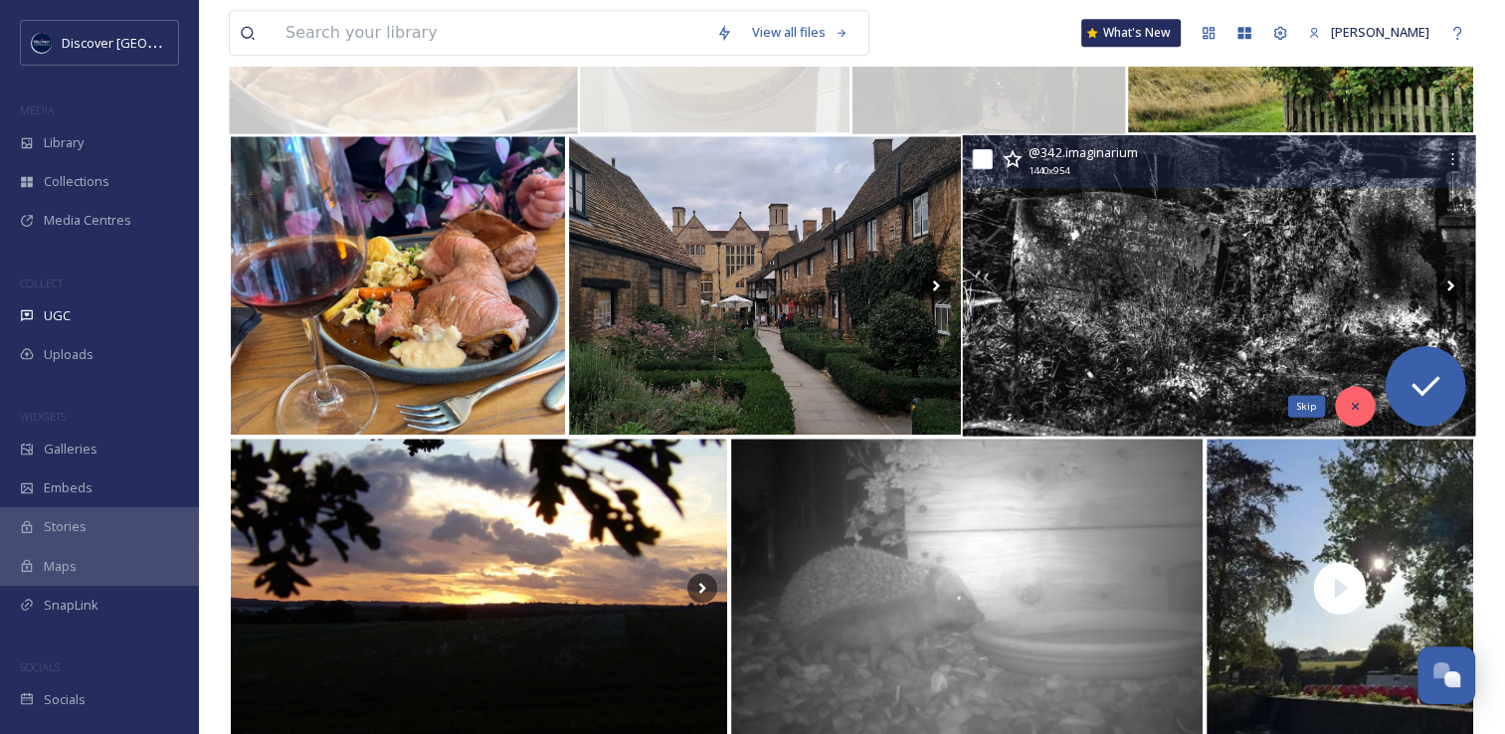
click at [1365, 406] on div "Skip" at bounding box center [1355, 406] width 40 height 40
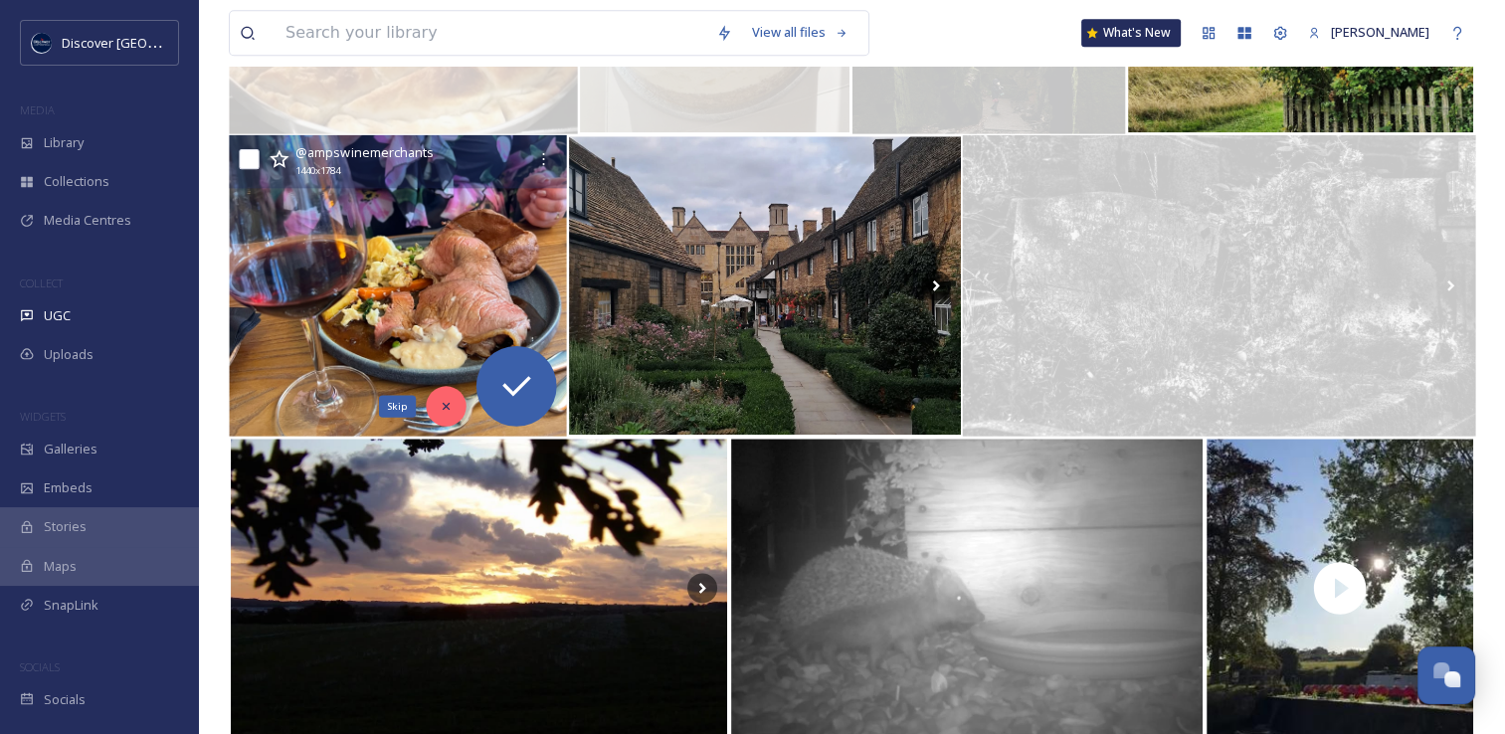
click at [446, 406] on icon at bounding box center [446, 406] width 7 height 7
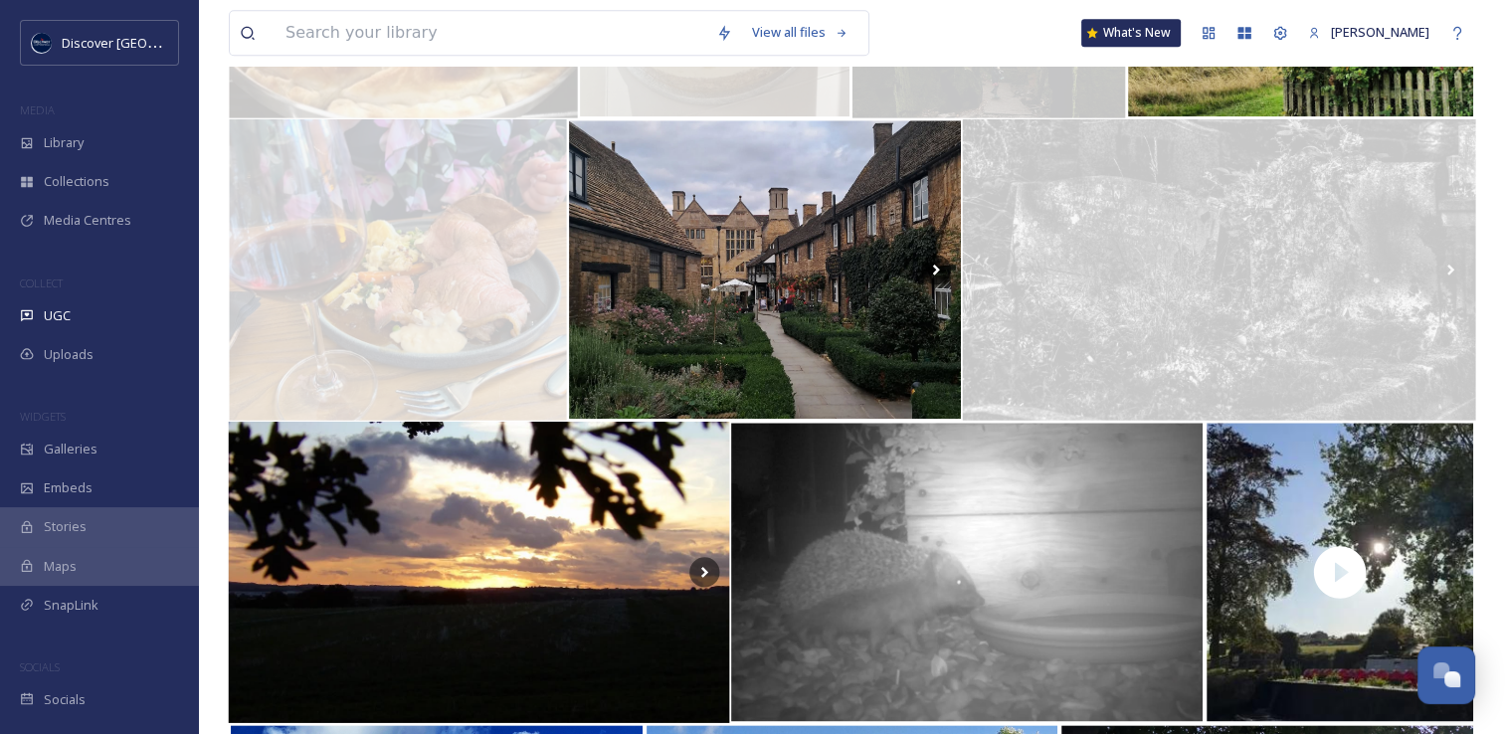
scroll to position [2487, 0]
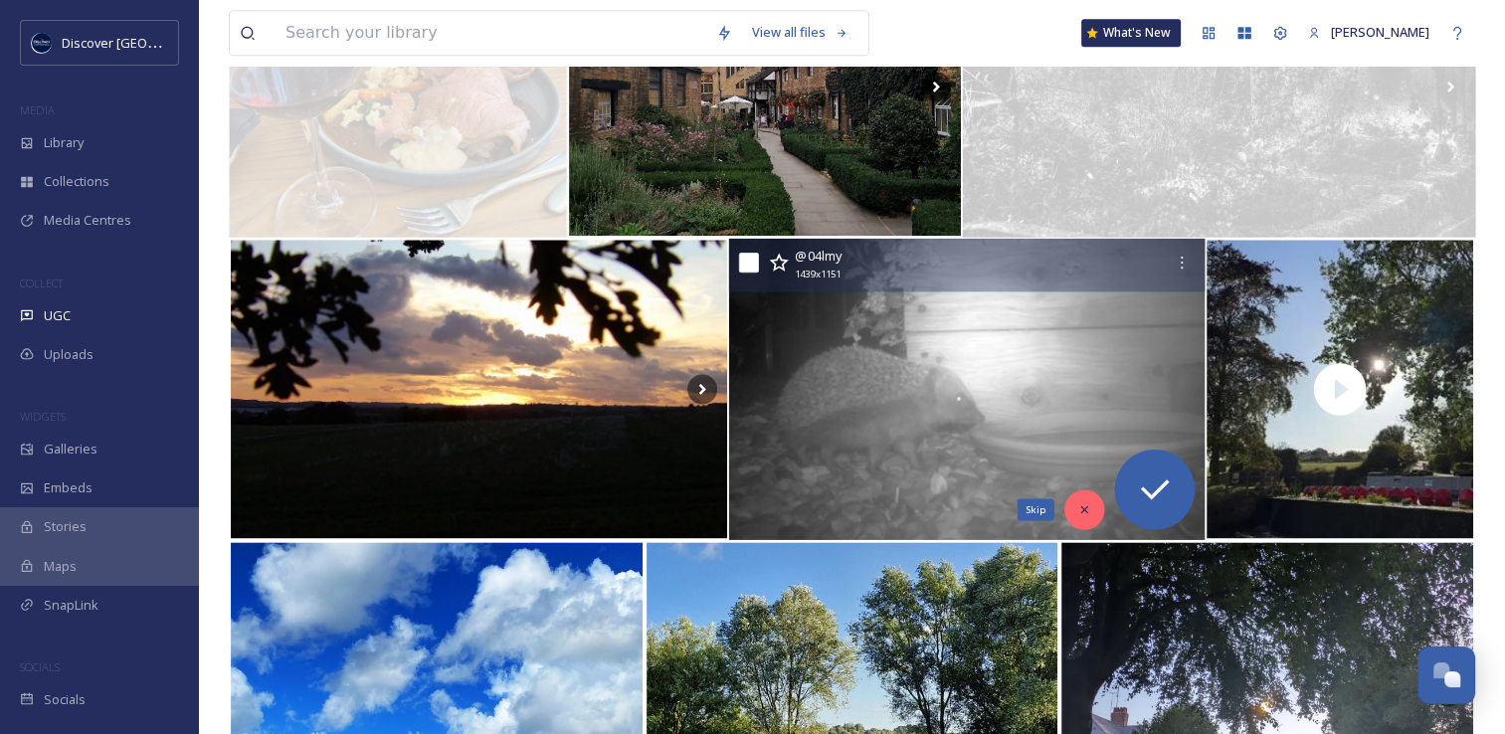
click at [1071, 508] on div "Skip" at bounding box center [1085, 509] width 40 height 40
